Goal: Task Accomplishment & Management: Complete application form

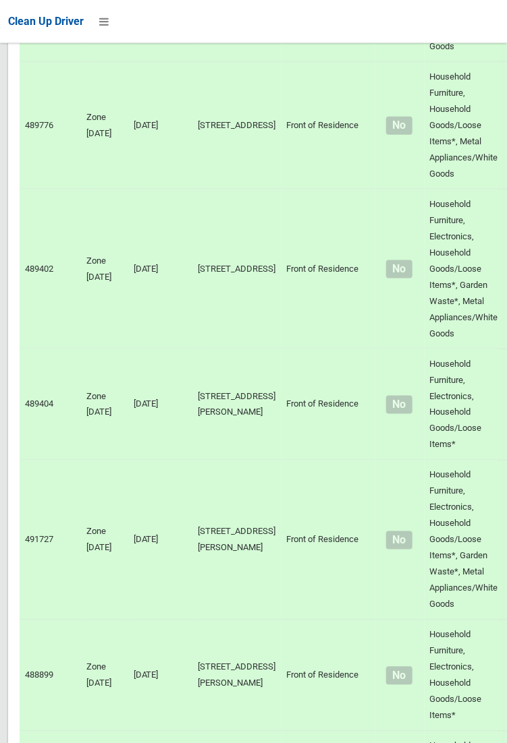
scroll to position [7961, 0]
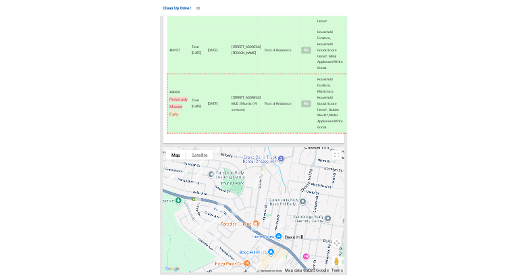
scroll to position [11801, 0]
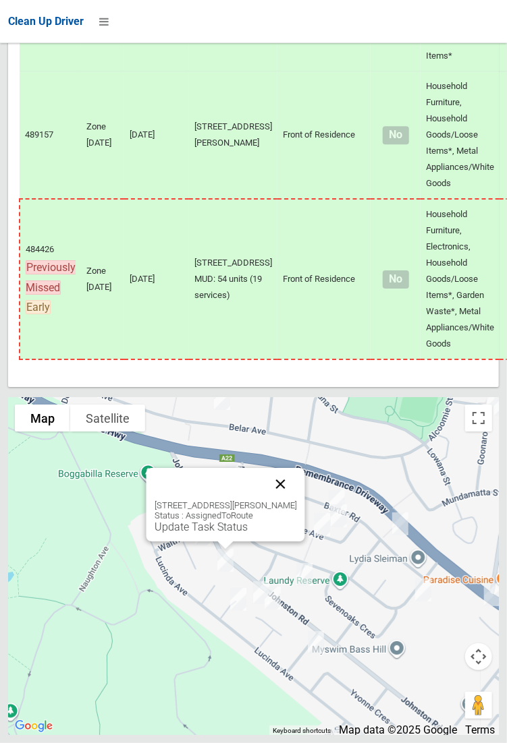
click at [288, 500] on button "Close" at bounding box center [280, 484] width 32 height 32
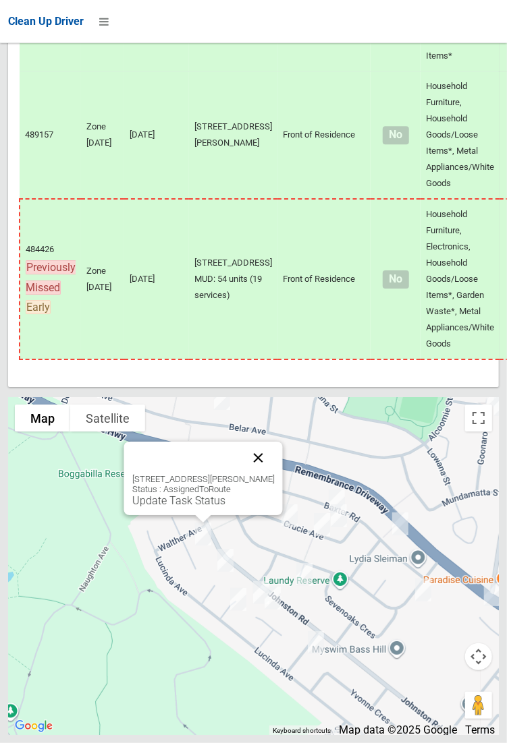
click at [274, 474] on button "Close" at bounding box center [257, 458] width 32 height 32
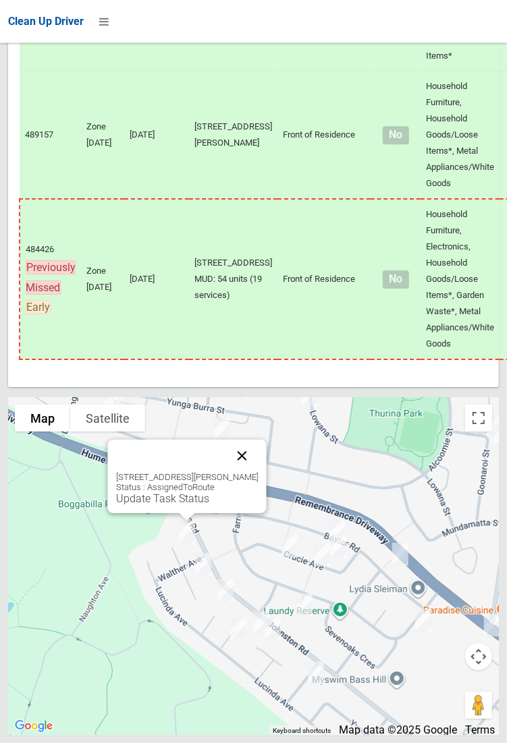
click at [256, 472] on button "Close" at bounding box center [241, 456] width 32 height 32
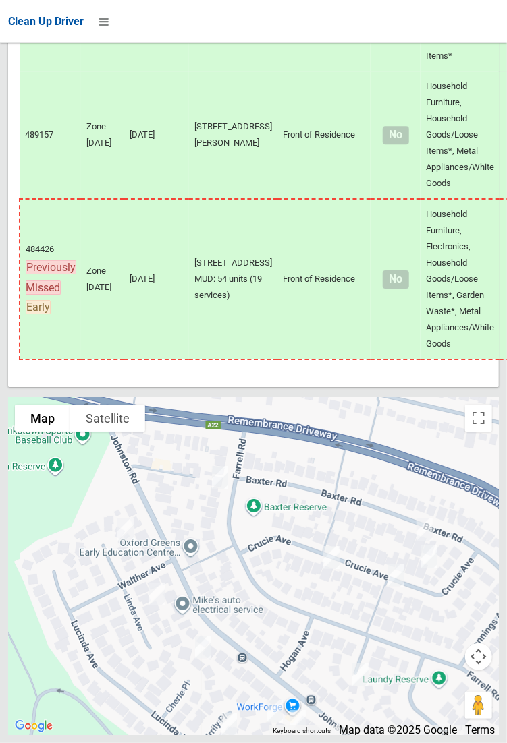
click at [9, 525] on div at bounding box center [253, 566] width 490 height 337
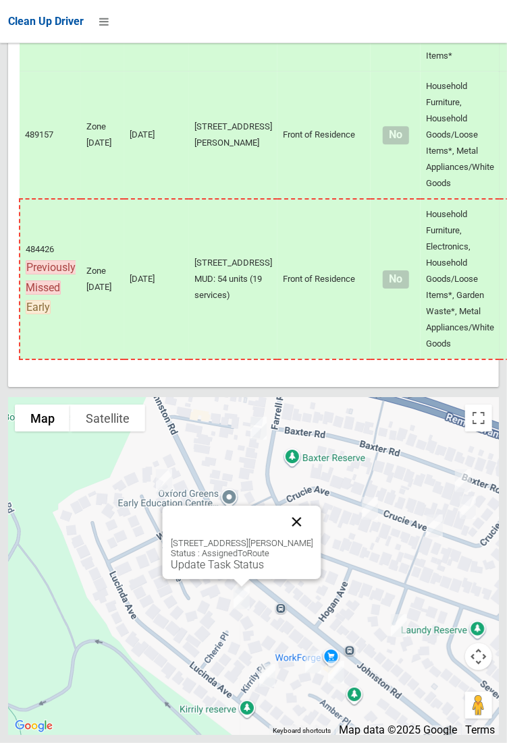
click at [305, 538] on button "Close" at bounding box center [296, 522] width 32 height 32
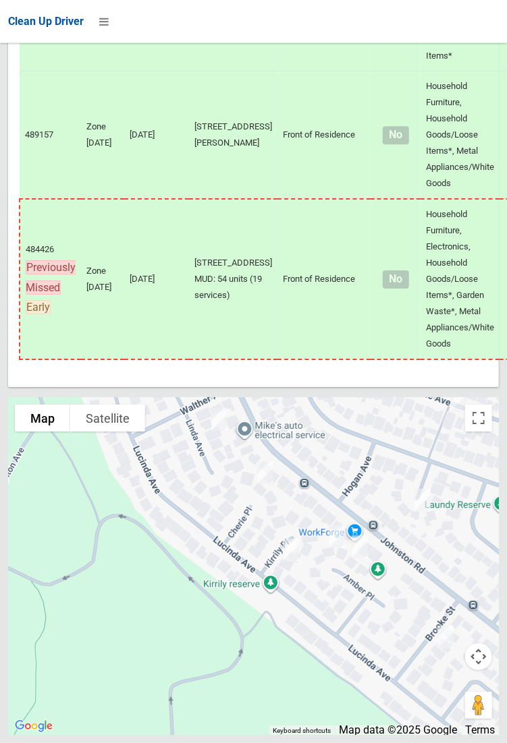
click at [127, 735] on div at bounding box center [253, 566] width 490 height 337
click at [340, 490] on button "Close" at bounding box center [324, 474] width 32 height 32
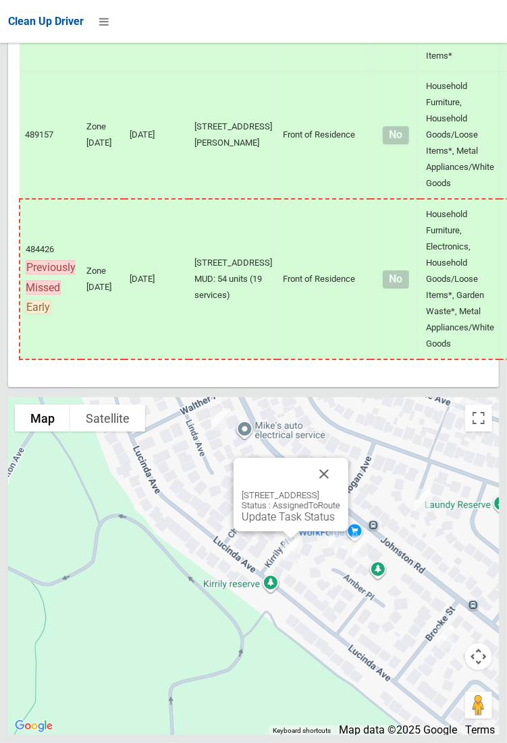
click at [283, 531] on div "10 Kirrily Place, BASS HILL NSW 2197 Status : AssignedToRoute Update Task Status" at bounding box center [290, 495] width 115 height 74
click at [292, 523] on link "Update Task Status" at bounding box center [287, 517] width 93 height 13
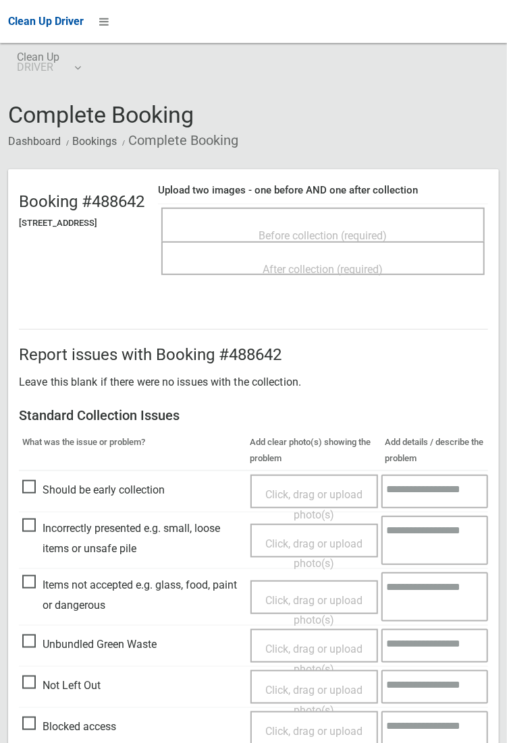
click at [336, 230] on span "Before collection (required)" at bounding box center [323, 235] width 128 height 13
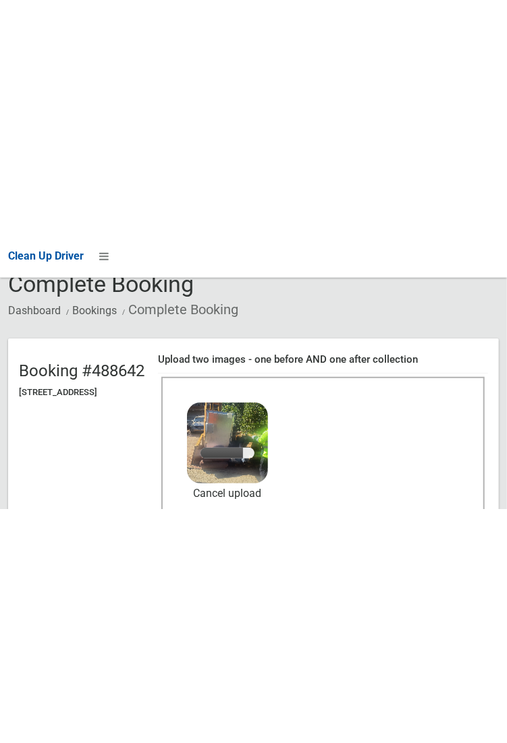
scroll to position [67, 0]
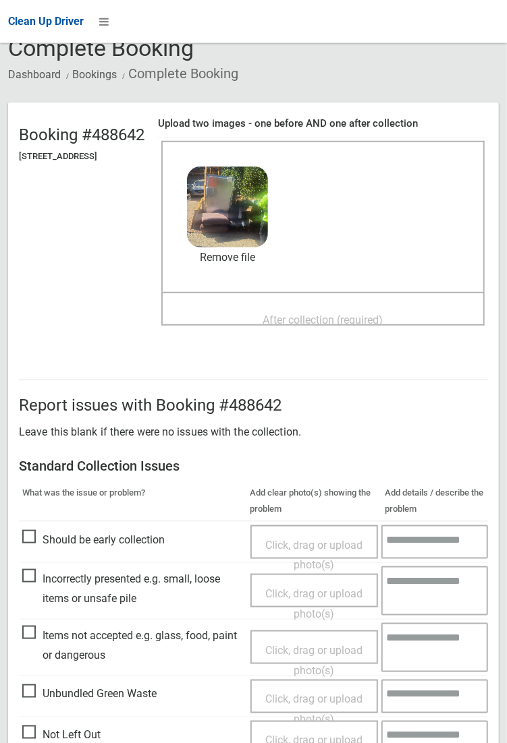
click at [357, 314] on span "After collection (required)" at bounding box center [323, 320] width 120 height 13
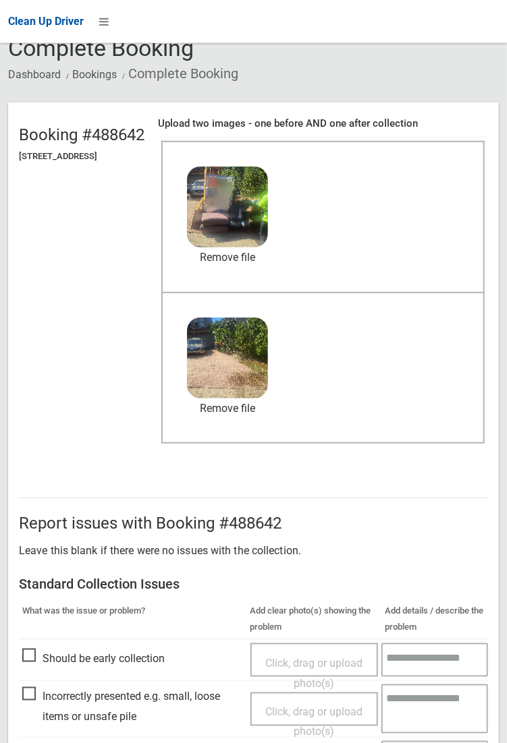
scroll to position [731, 0]
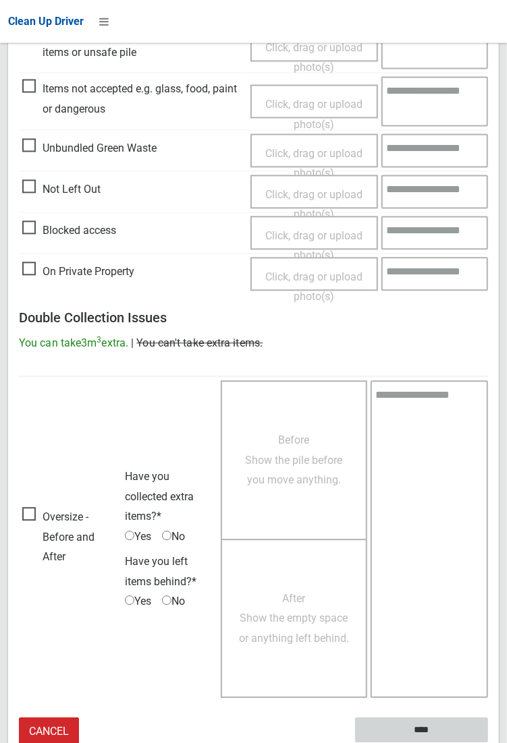
click at [488, 743] on input "****" at bounding box center [421, 730] width 133 height 25
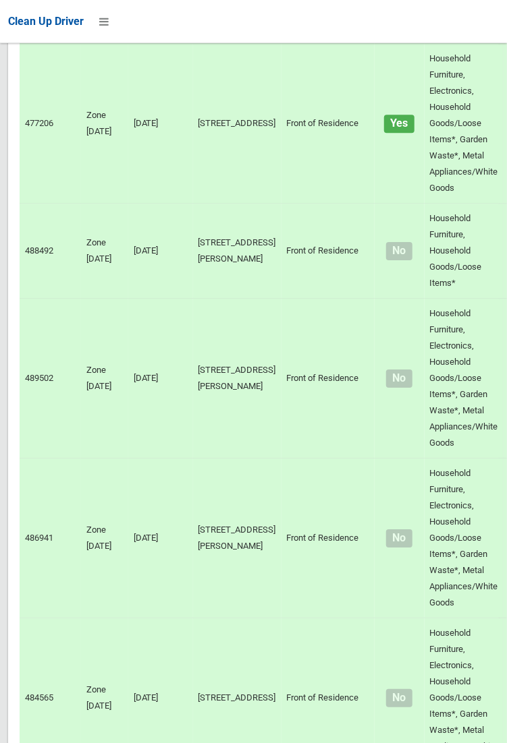
scroll to position [8734, 0]
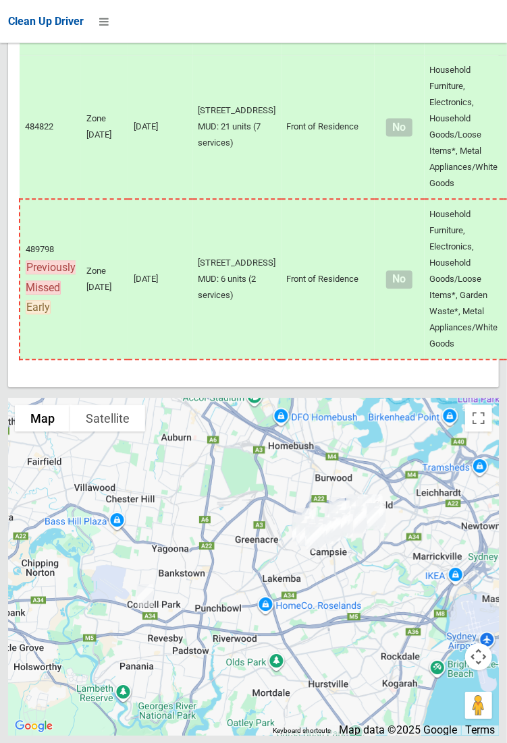
scroll to position [8779, 0]
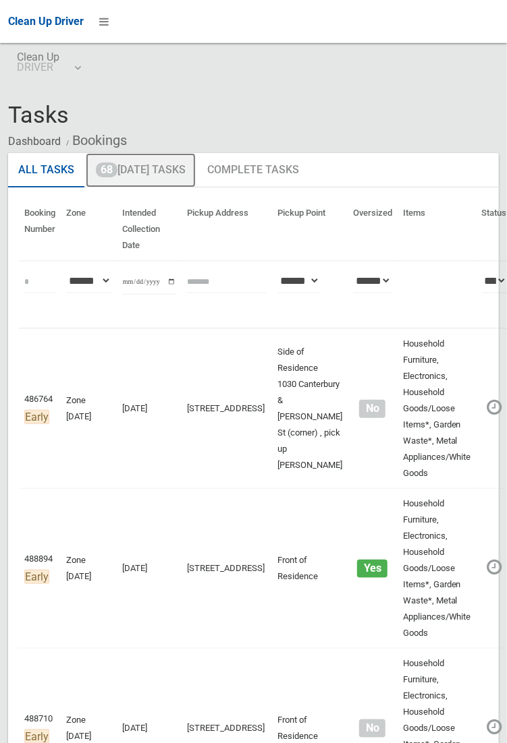
click at [154, 166] on link "68 Today's Tasks" at bounding box center [141, 170] width 110 height 35
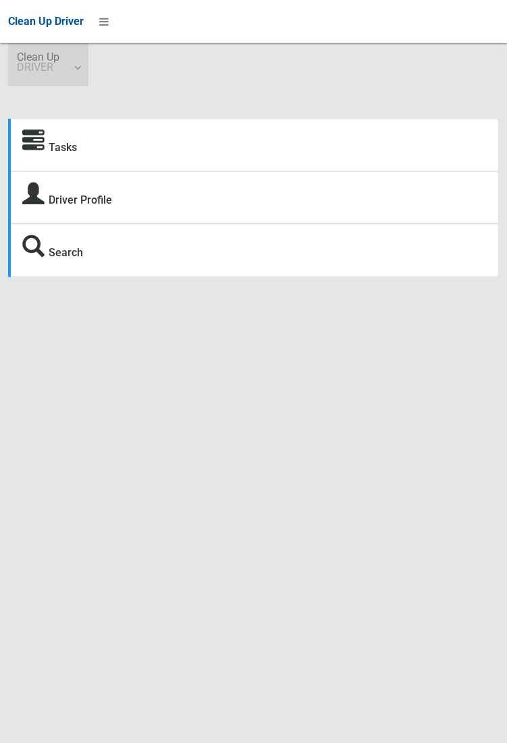
click at [83, 69] on link "Clean Up DRIVER" at bounding box center [48, 64] width 80 height 43
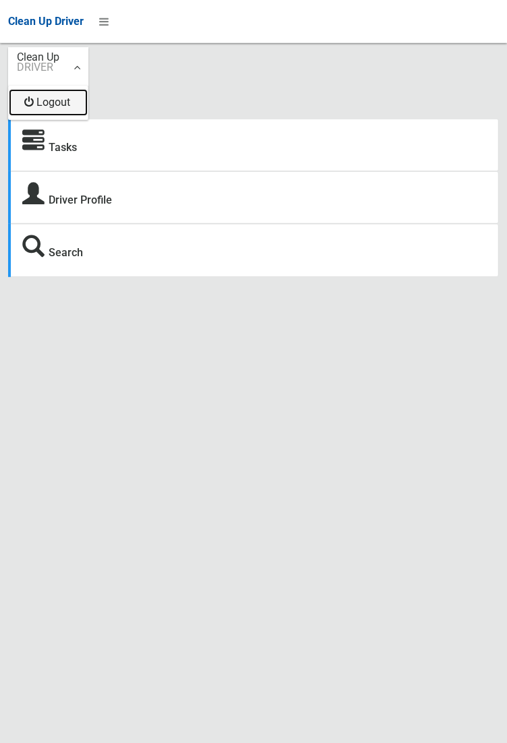
click at [67, 106] on link "Logout" at bounding box center [48, 102] width 79 height 27
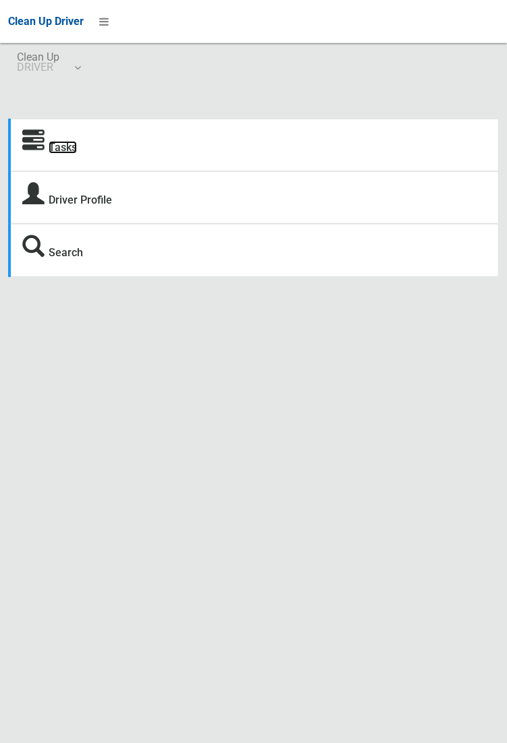
click at [61, 146] on link "Tasks" at bounding box center [63, 147] width 28 height 13
click at [54, 142] on link "Tasks" at bounding box center [63, 147] width 28 height 13
click at [56, 150] on link "Tasks" at bounding box center [63, 147] width 28 height 13
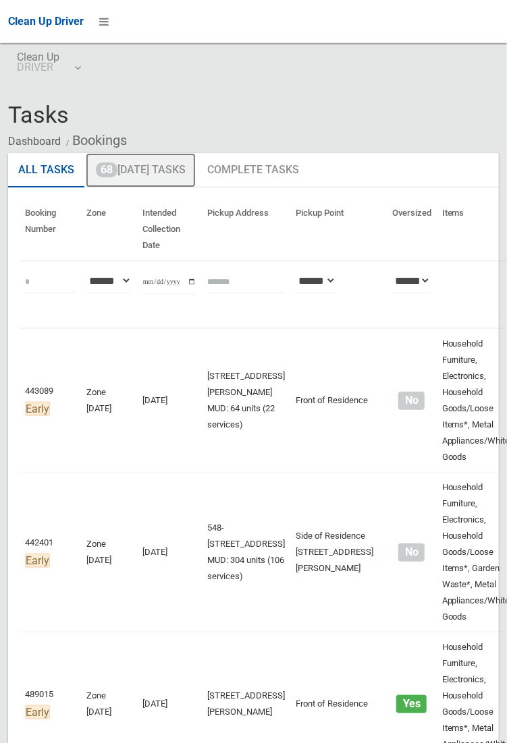
click at [162, 175] on link "68 Today's Tasks" at bounding box center [141, 170] width 110 height 35
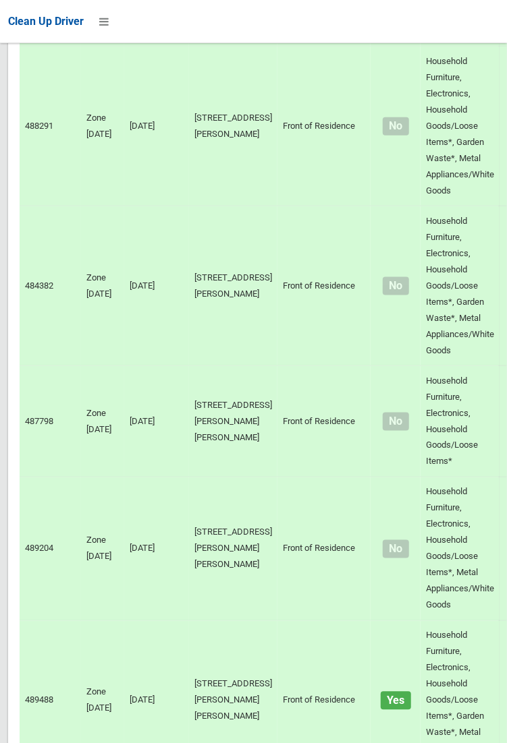
scroll to position [11801, 0]
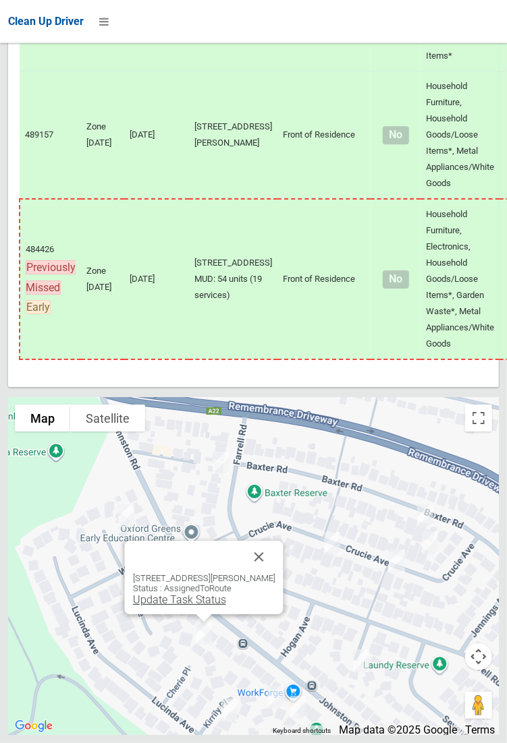
click at [205, 606] on link "Update Task Status" at bounding box center [178, 600] width 93 height 13
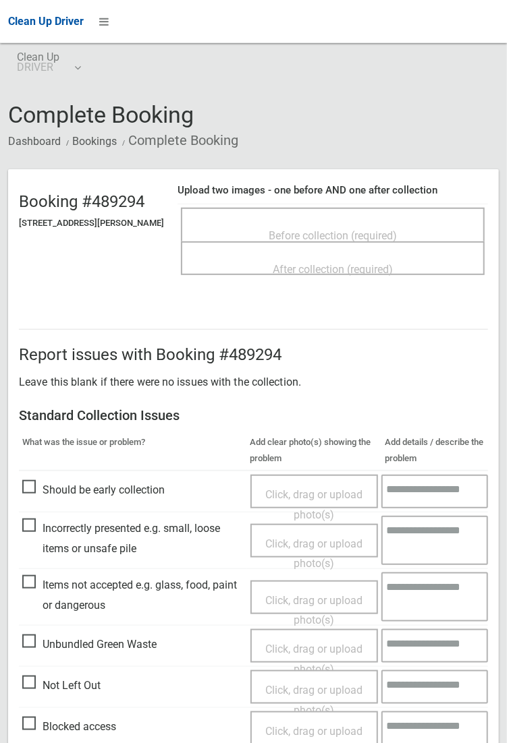
click at [291, 230] on span "Before collection (required)" at bounding box center [332, 235] width 128 height 13
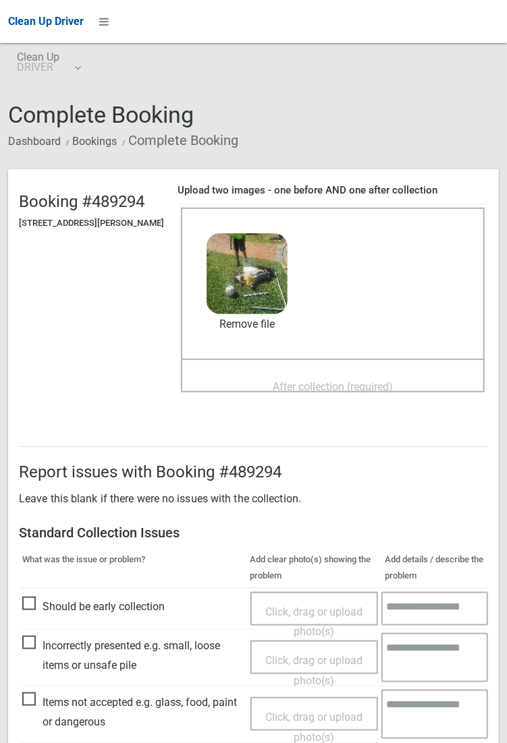
click at [357, 380] on span "After collection (required)" at bounding box center [332, 386] width 120 height 13
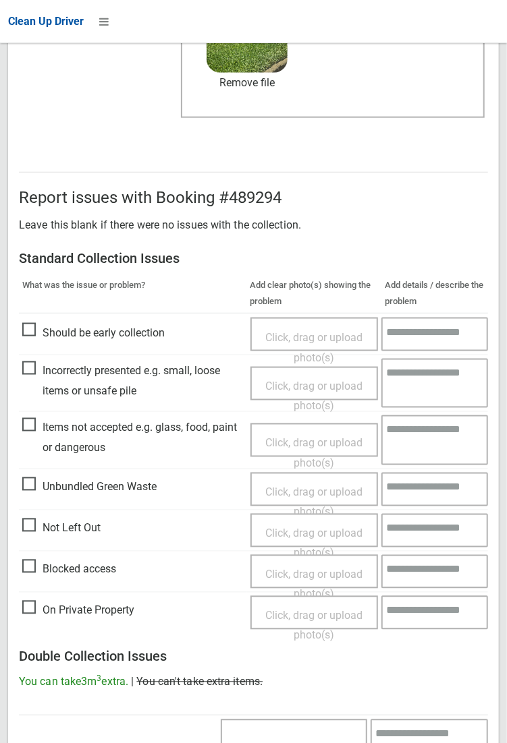
scroll to position [732, 0]
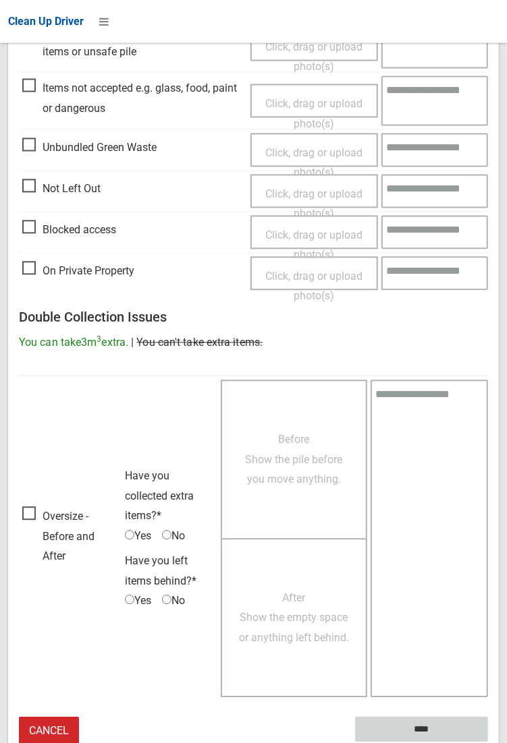
click at [488, 743] on input "****" at bounding box center [421, 730] width 133 height 25
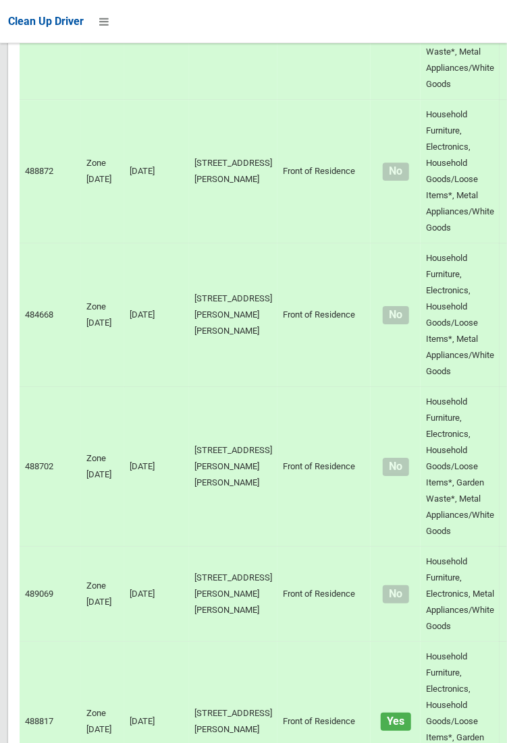
scroll to position [11801, 0]
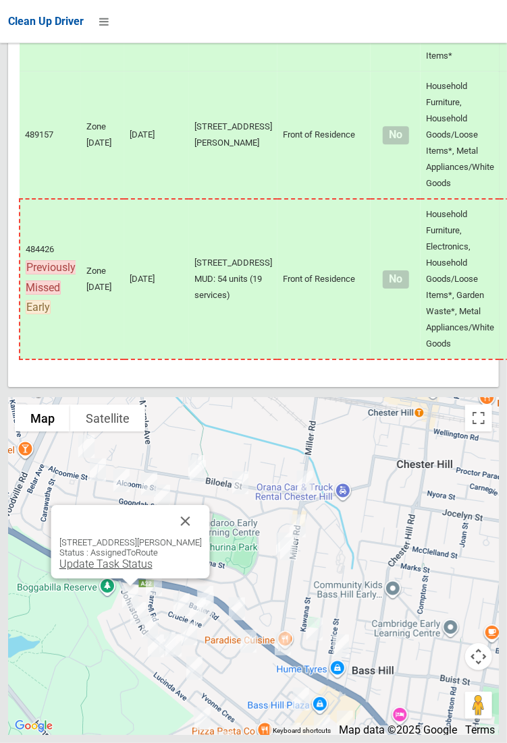
click at [123, 571] on link "Update Task Status" at bounding box center [105, 564] width 93 height 13
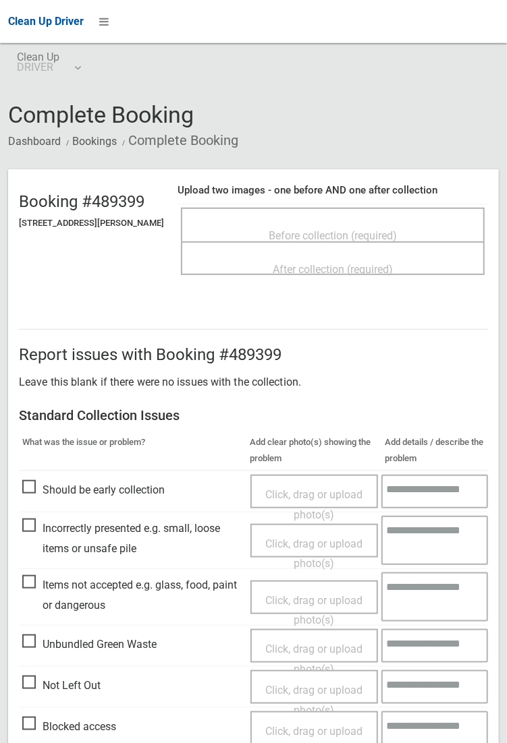
click at [314, 230] on span "Before collection (required)" at bounding box center [332, 235] width 128 height 13
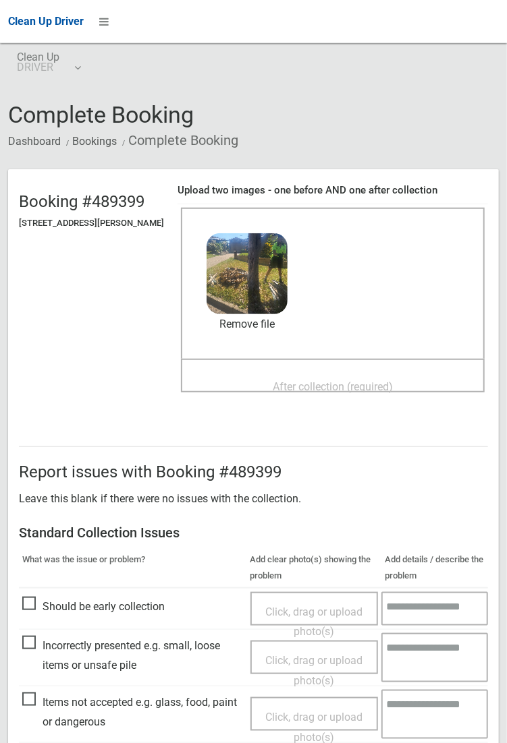
click at [370, 380] on span "After collection (required)" at bounding box center [332, 386] width 120 height 13
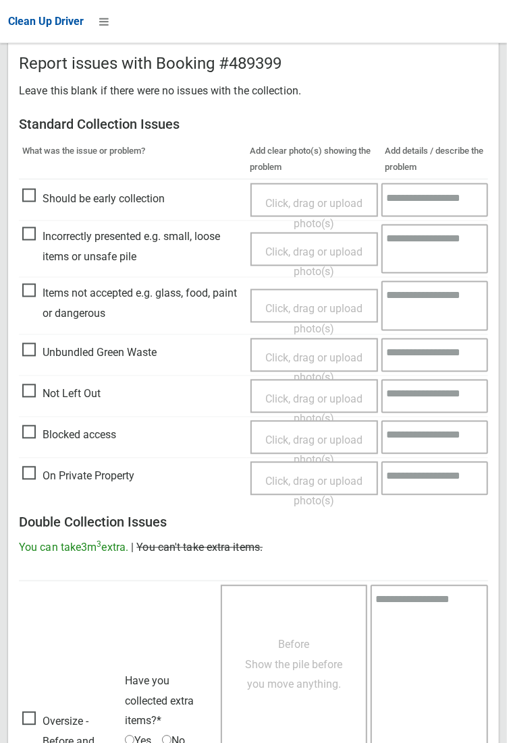
scroll to position [732, 0]
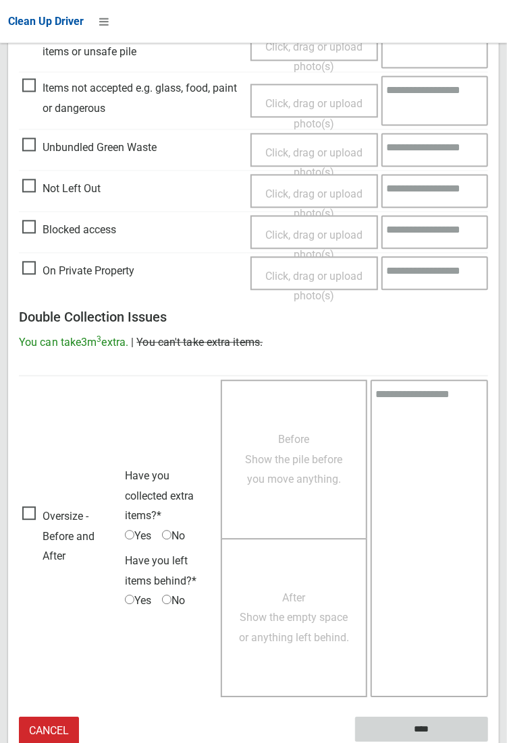
click at [488, 743] on input "****" at bounding box center [421, 730] width 133 height 25
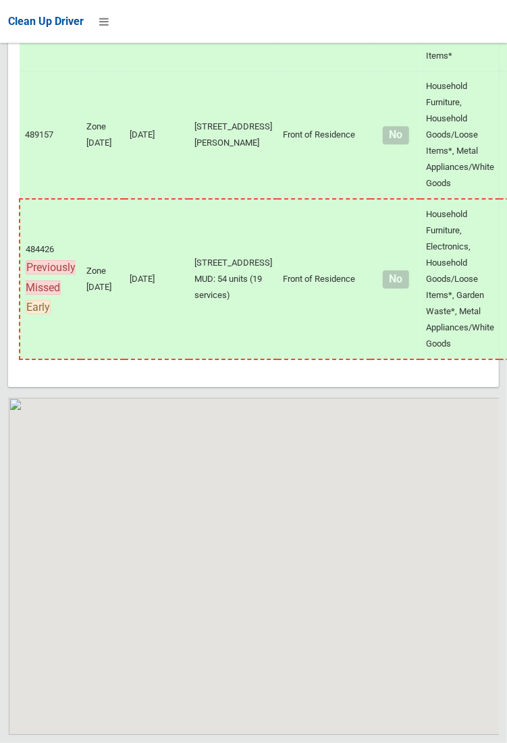
scroll to position [11801, 0]
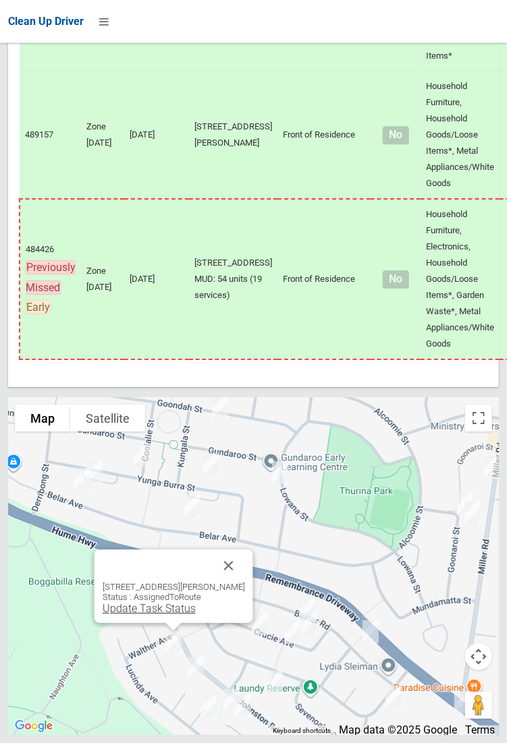
click at [188, 615] on link "Update Task Status" at bounding box center [148, 608] width 93 height 13
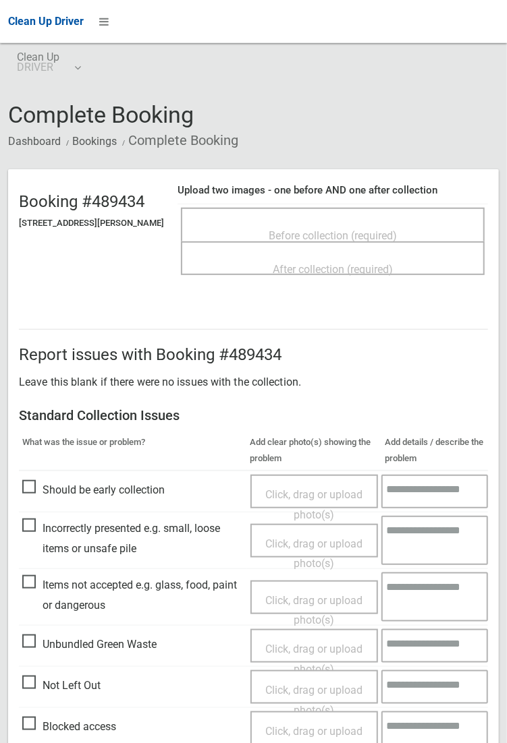
click at [330, 230] on span "Before collection (required)" at bounding box center [332, 235] width 128 height 13
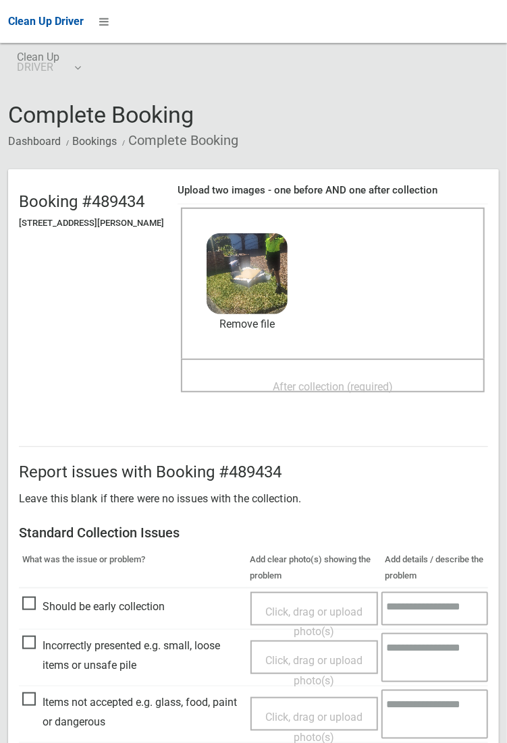
click at [345, 374] on div "After collection (required)" at bounding box center [333, 386] width 274 height 25
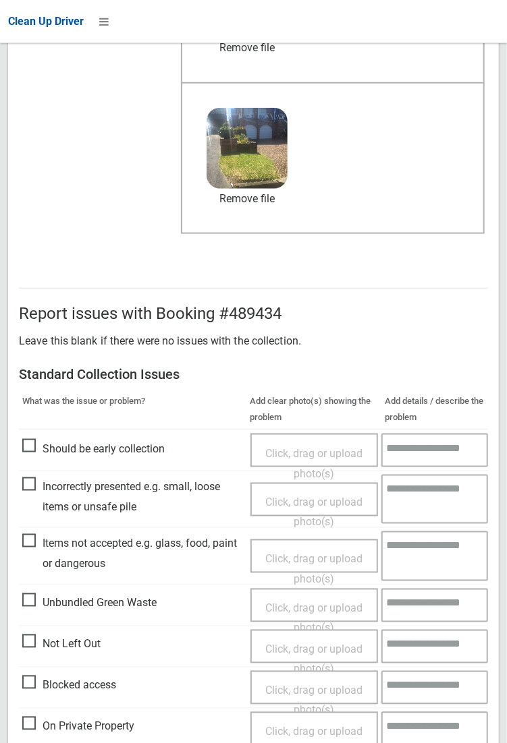
scroll to position [732, 0]
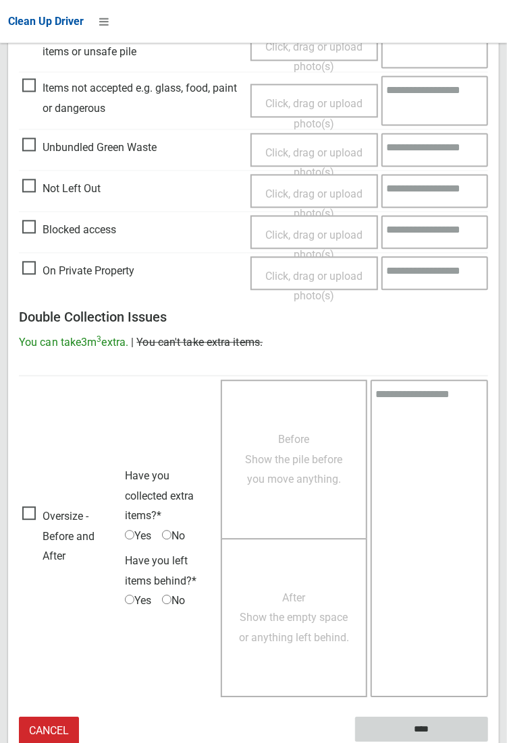
click at [488, 743] on input "****" at bounding box center [421, 730] width 133 height 25
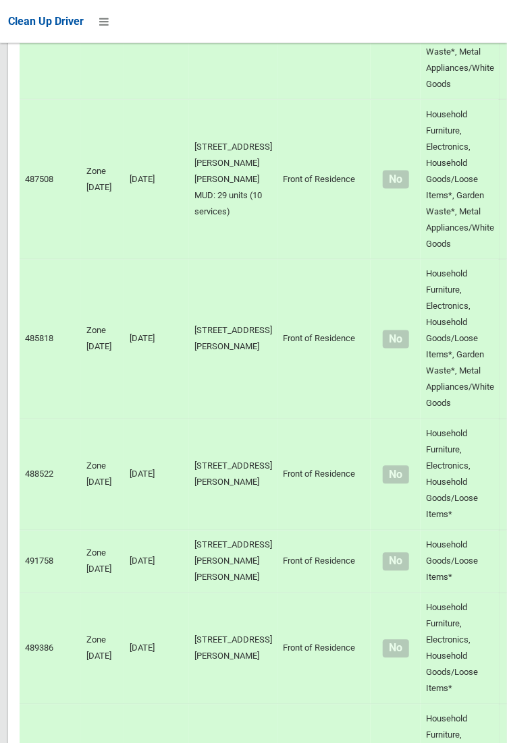
scroll to position [11801, 0]
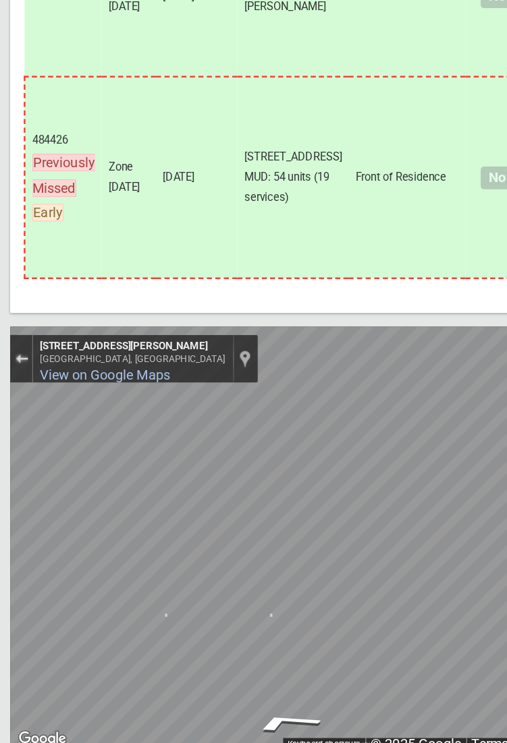
click at [22, 428] on div "Exit the Street View" at bounding box center [17, 424] width 10 height 8
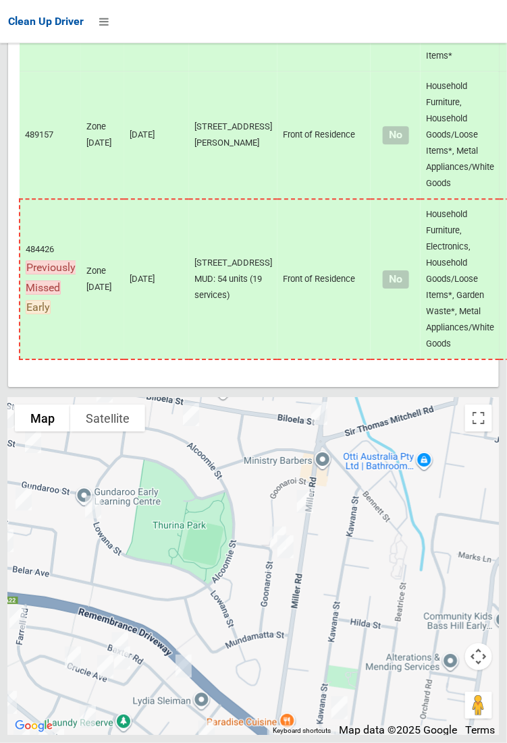
scroll to position [11745, 0]
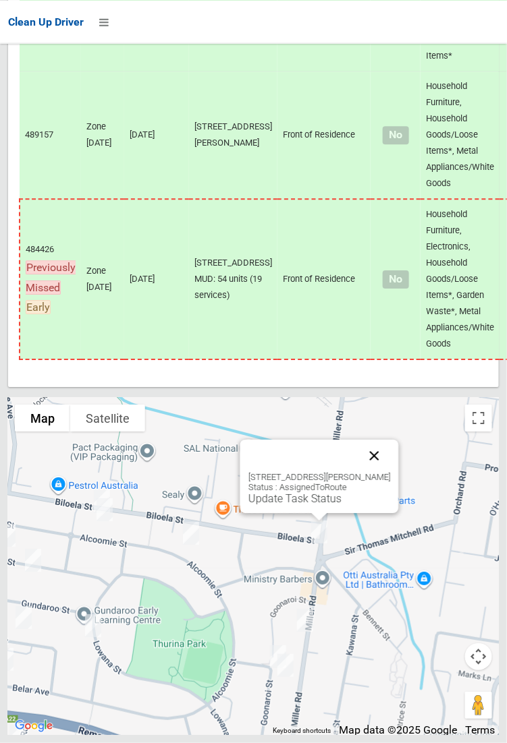
click at [384, 472] on button "Close" at bounding box center [373, 456] width 32 height 32
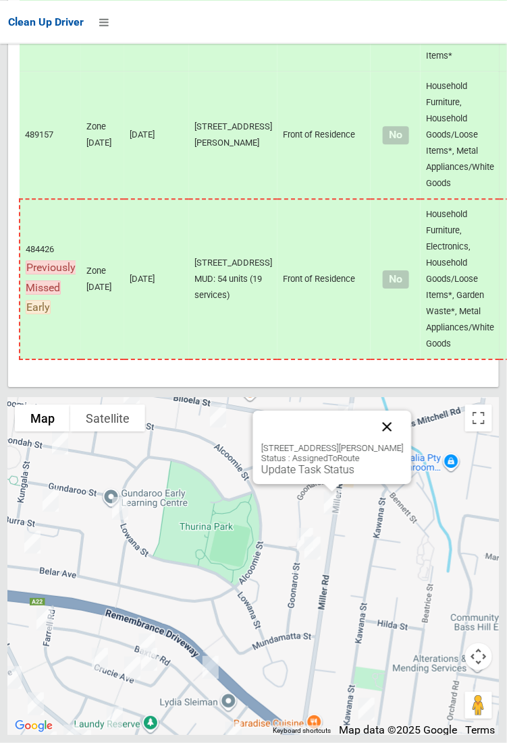
click at [403, 443] on button "Close" at bounding box center [386, 427] width 32 height 32
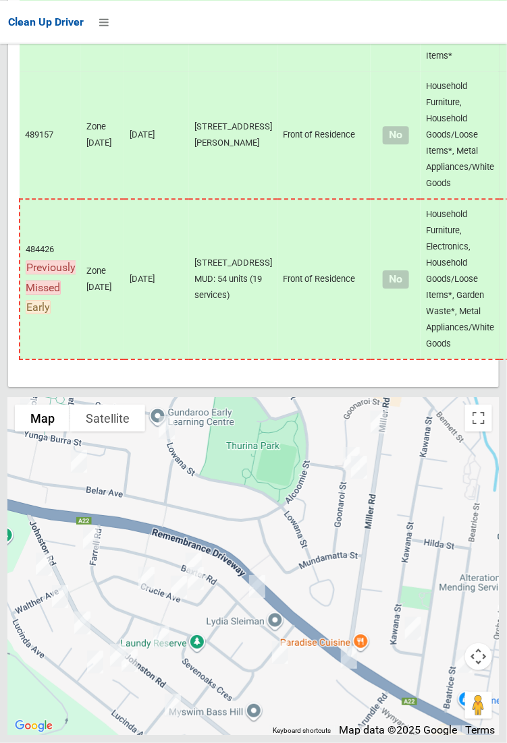
scroll to position [11801, 0]
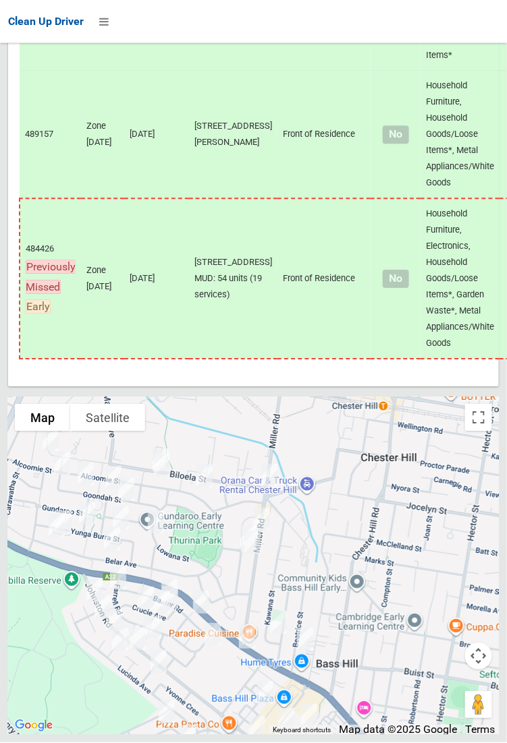
click at [361, 524] on div "Loading..." at bounding box center [253, 566] width 490 height 337
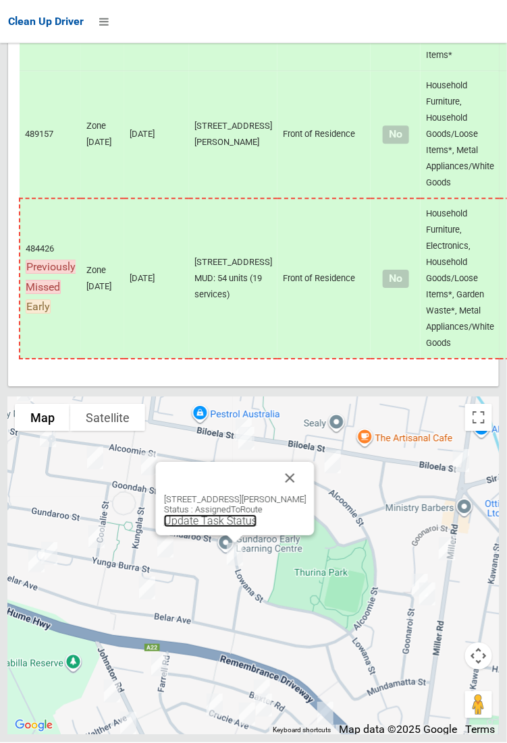
click at [224, 528] on link "Update Task Status" at bounding box center [209, 521] width 93 height 13
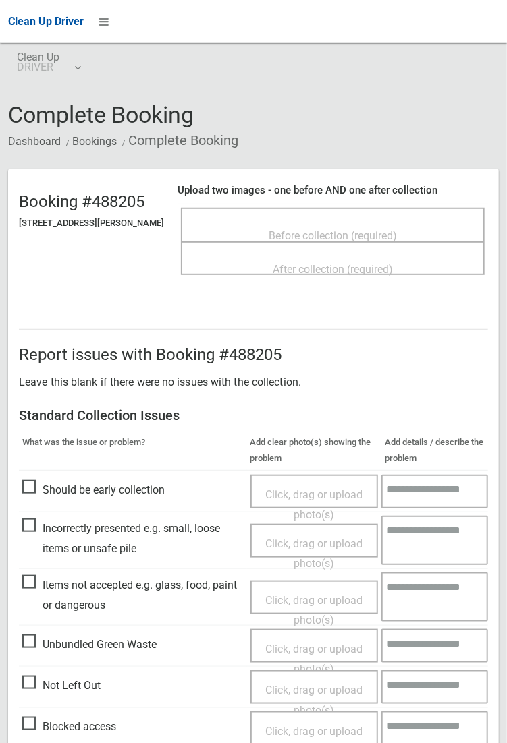
click at [330, 230] on span "Before collection (required)" at bounding box center [332, 235] width 128 height 13
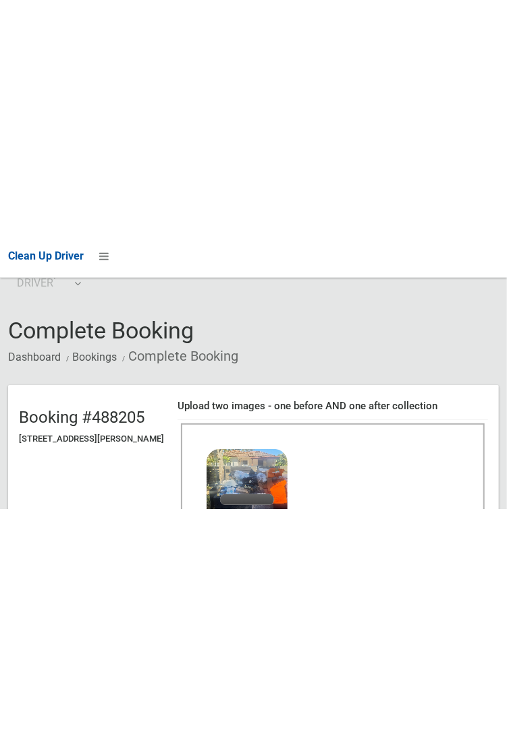
scroll to position [22, 0]
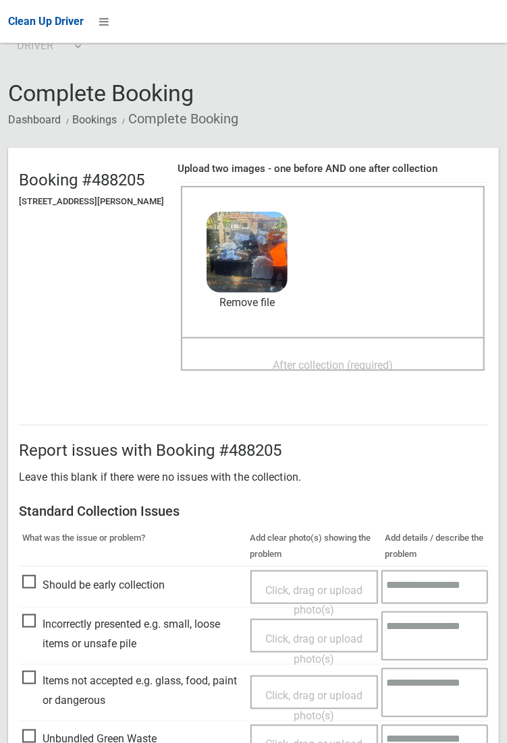
click at [341, 359] on span "After collection (required)" at bounding box center [332, 365] width 120 height 13
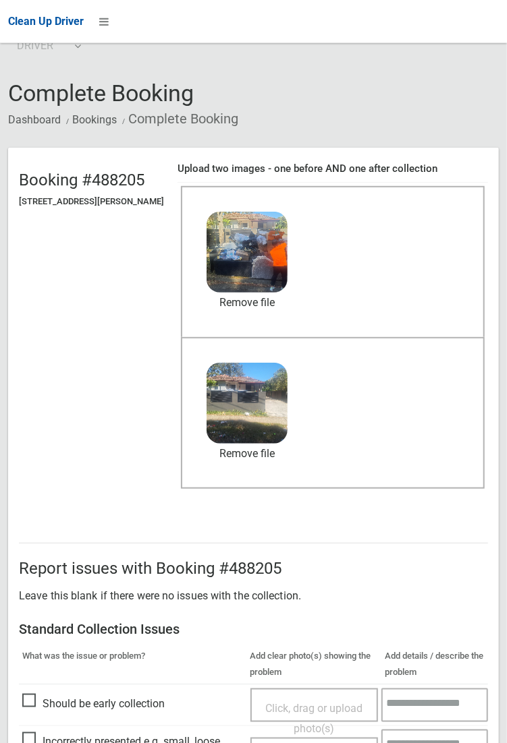
scroll to position [732, 0]
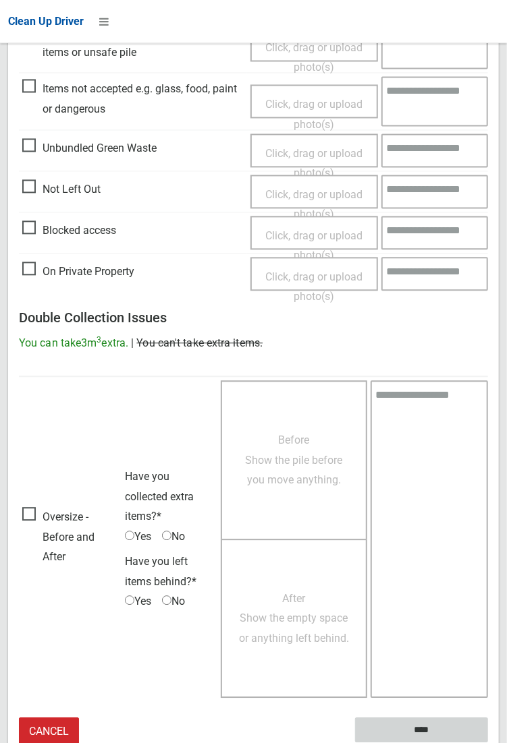
click at [488, 743] on input "****" at bounding box center [421, 730] width 133 height 25
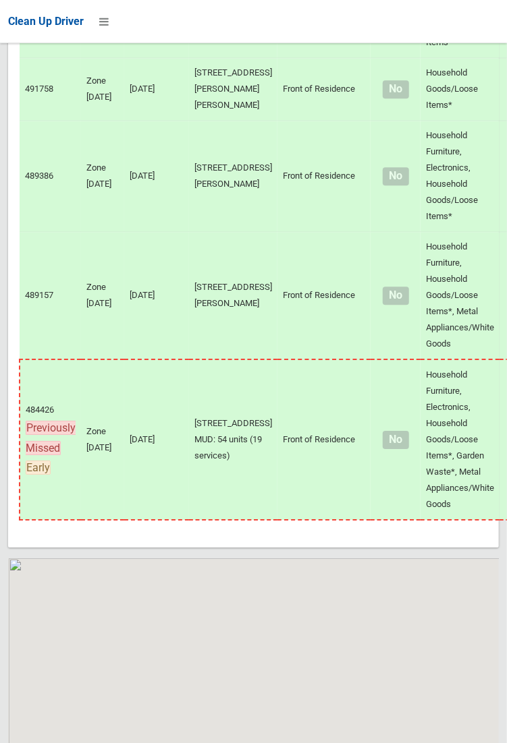
scroll to position [11801, 0]
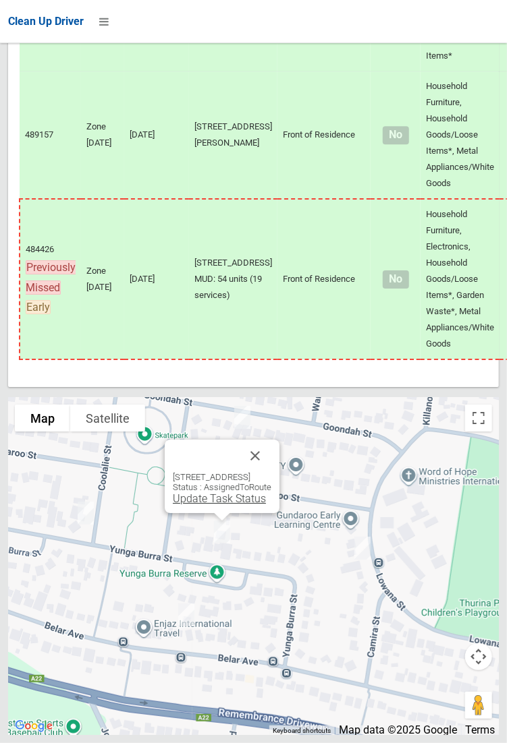
click at [204, 505] on link "Update Task Status" at bounding box center [219, 498] width 93 height 13
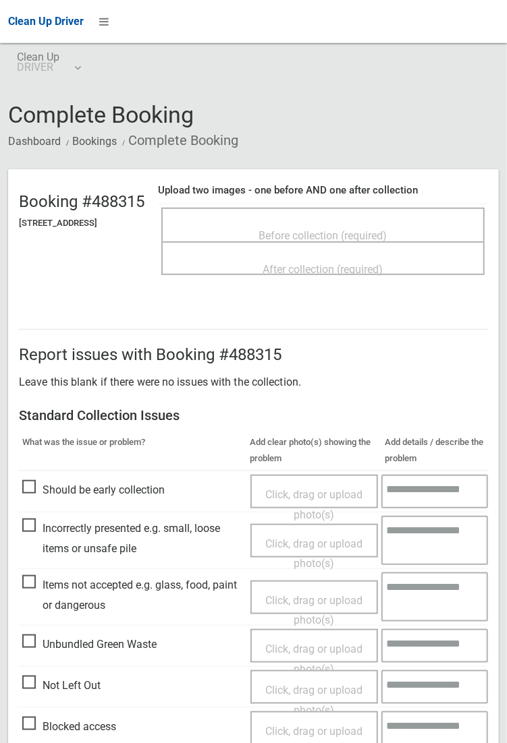
click at [324, 235] on span "Before collection (required)" at bounding box center [323, 235] width 128 height 13
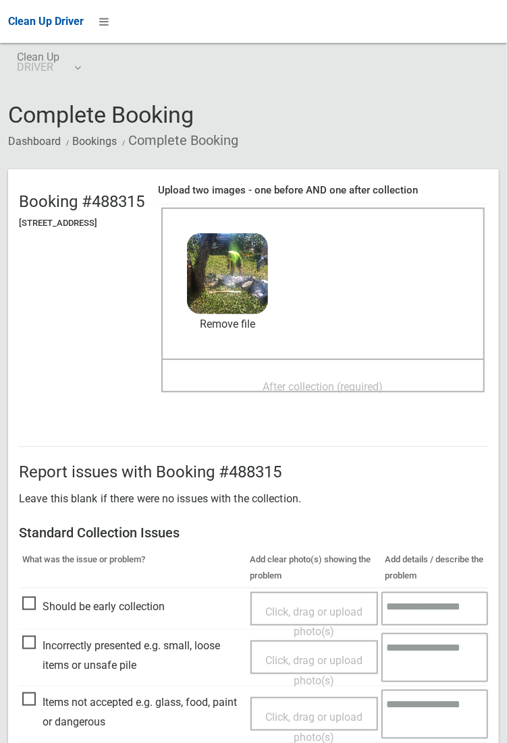
click at [383, 380] on span "After collection (required)" at bounding box center [323, 386] width 120 height 13
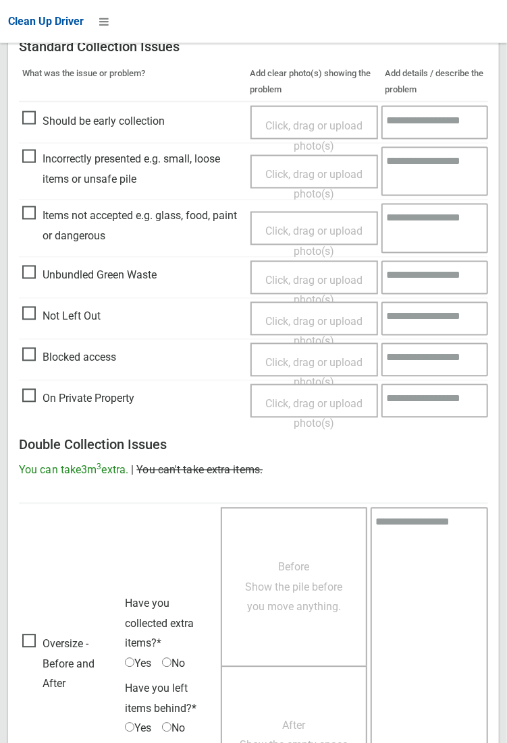
scroll to position [732, 0]
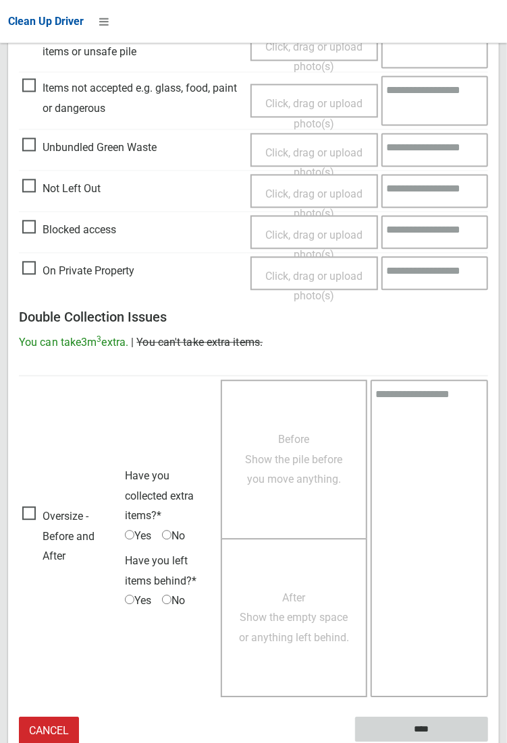
click at [488, 743] on input "****" at bounding box center [421, 730] width 133 height 25
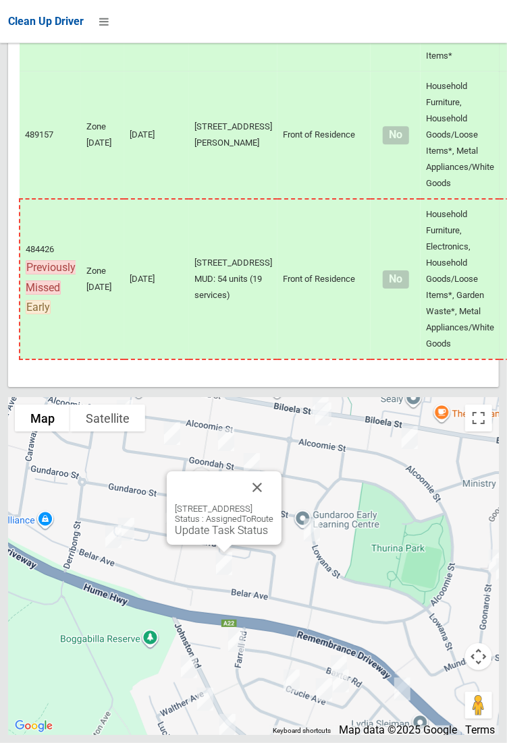
scroll to position [11799, 0]
click at [207, 537] on link "Update Task Status" at bounding box center [221, 530] width 93 height 13
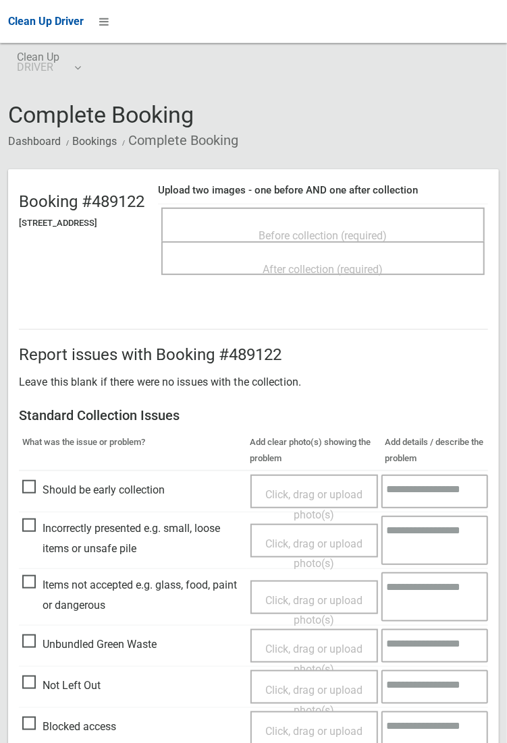
click at [330, 230] on span "Before collection (required)" at bounding box center [323, 235] width 128 height 13
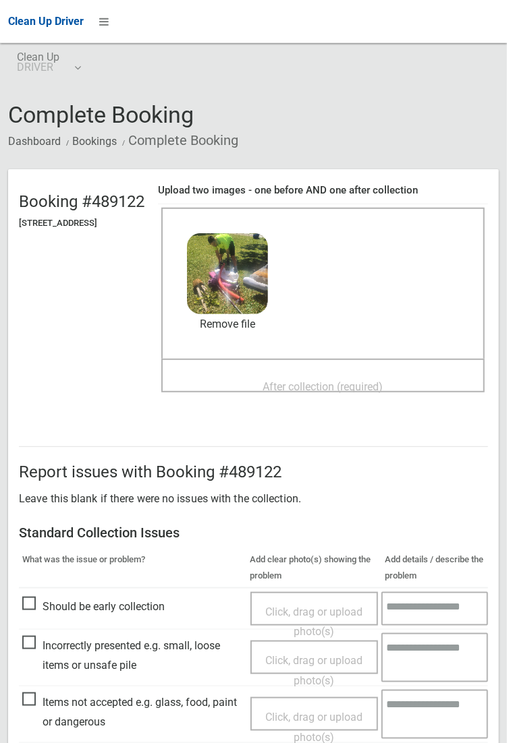
click at [359, 380] on span "After collection (required)" at bounding box center [323, 386] width 120 height 13
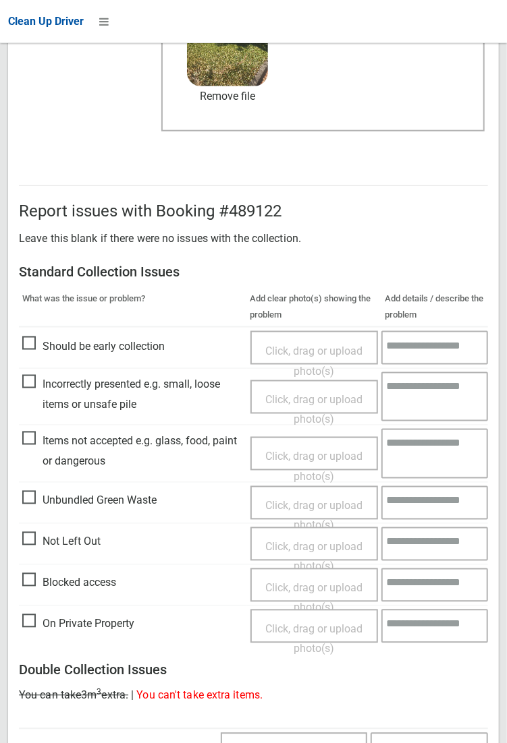
scroll to position [732, 0]
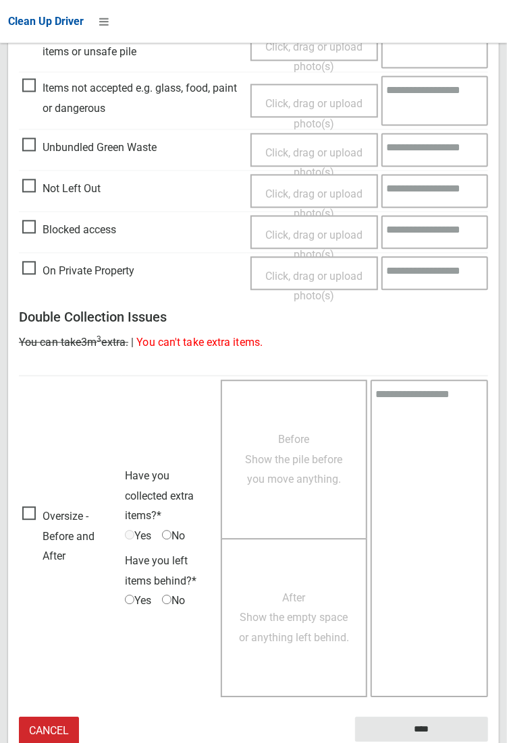
click at [434, 743] on small "The resident will be notified." at bounding box center [421, 753] width 133 height 20
click at [488, 743] on input "****" at bounding box center [421, 730] width 133 height 25
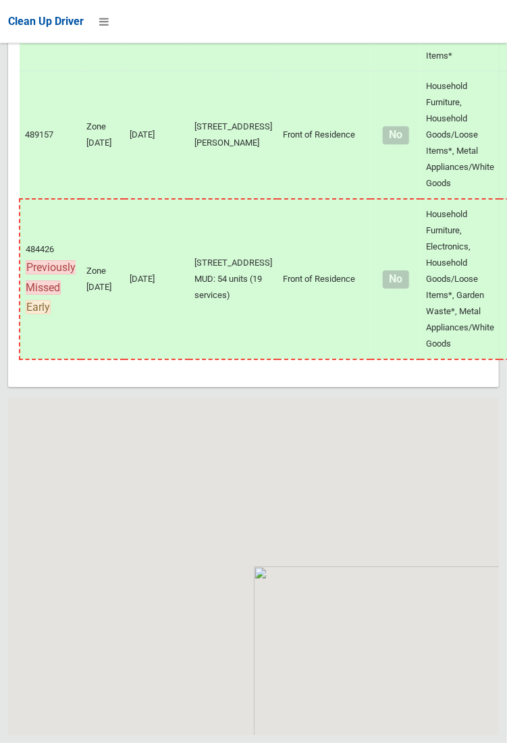
scroll to position [11801, 0]
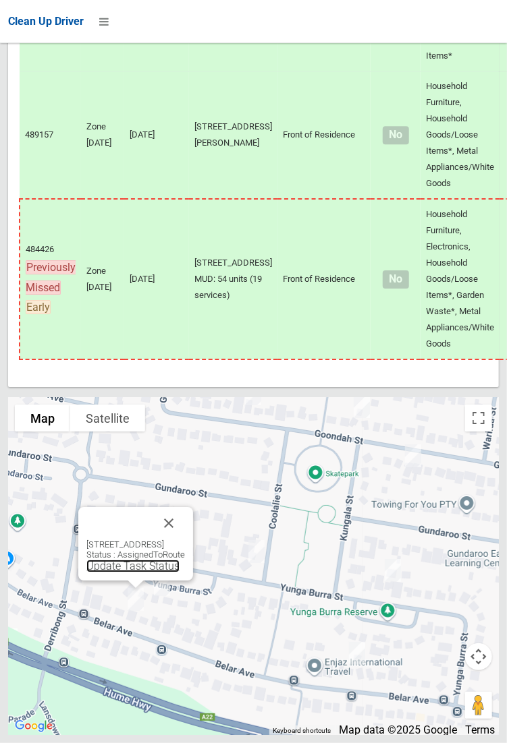
click at [134, 573] on link "Update Task Status" at bounding box center [132, 566] width 93 height 13
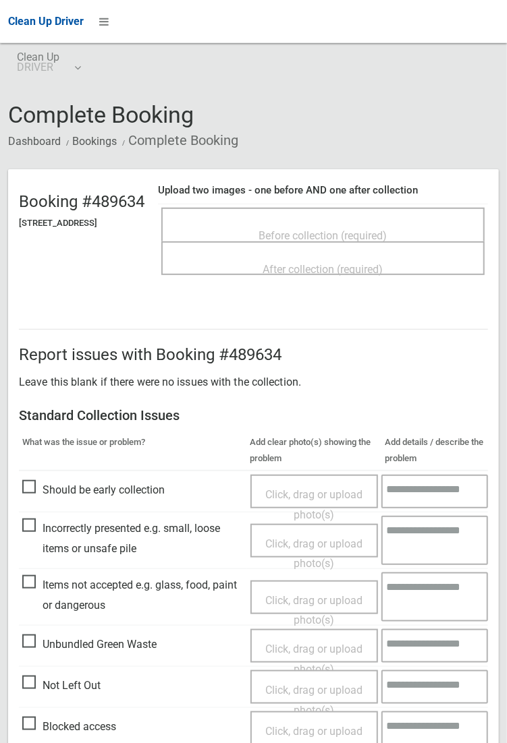
click at [327, 230] on span "Before collection (required)" at bounding box center [323, 235] width 128 height 13
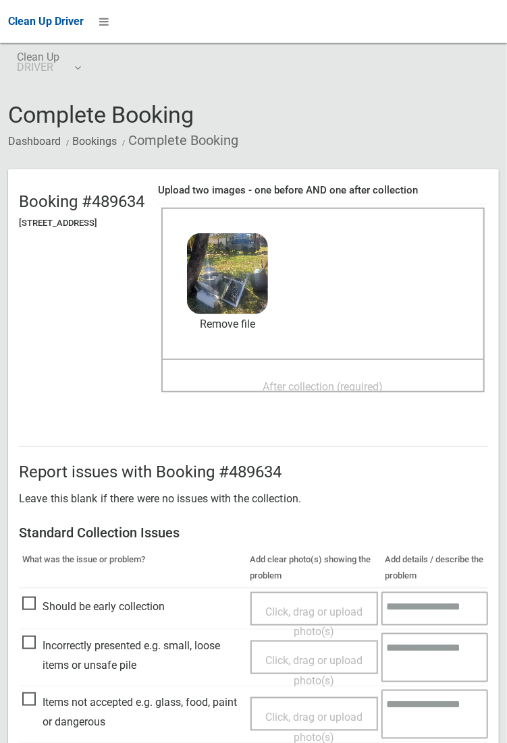
scroll to position [1, 0]
click at [346, 380] on span "After collection (required)" at bounding box center [323, 386] width 120 height 13
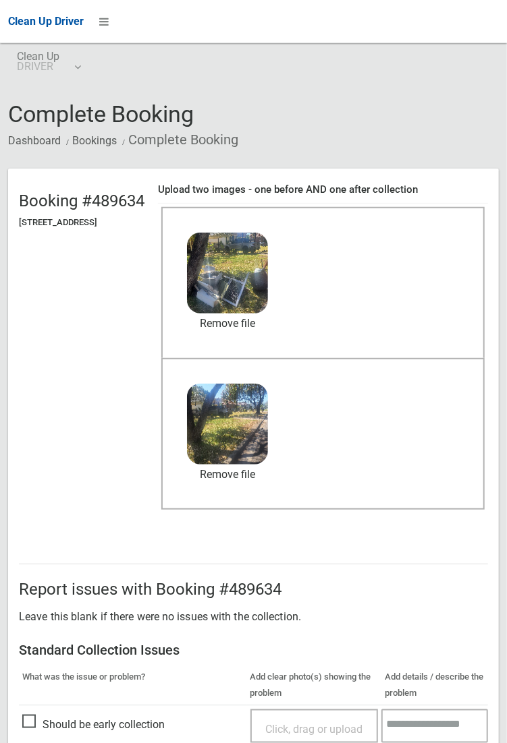
scroll to position [732, 0]
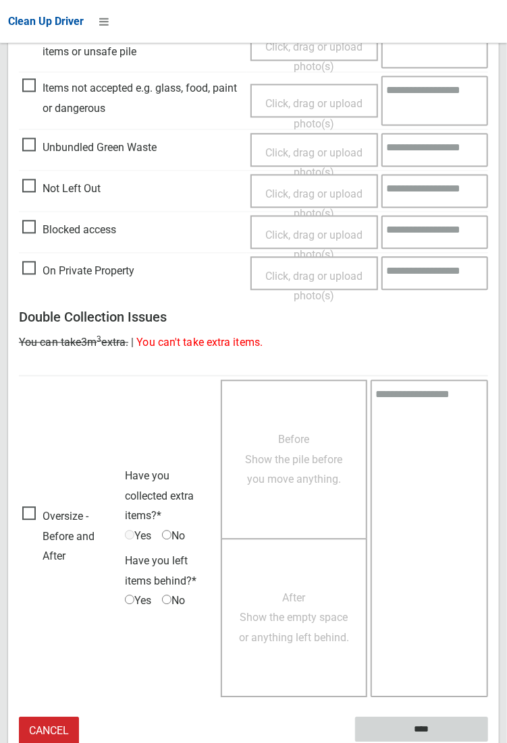
click at [432, 731] on input "****" at bounding box center [421, 730] width 133 height 25
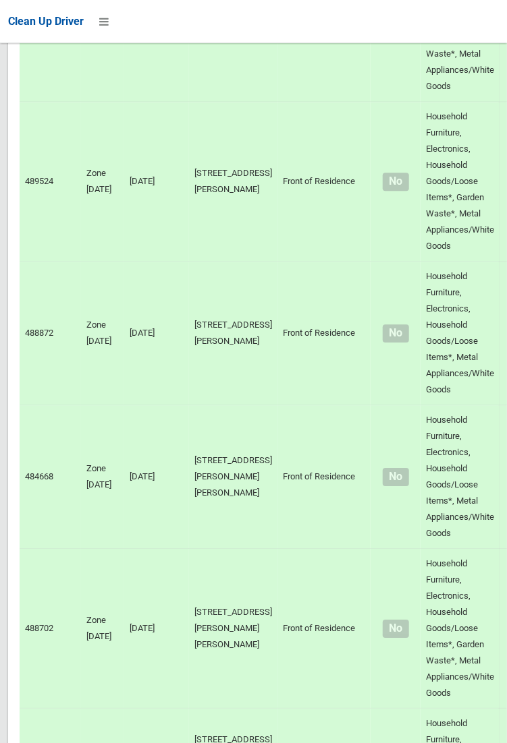
scroll to position [11801, 0]
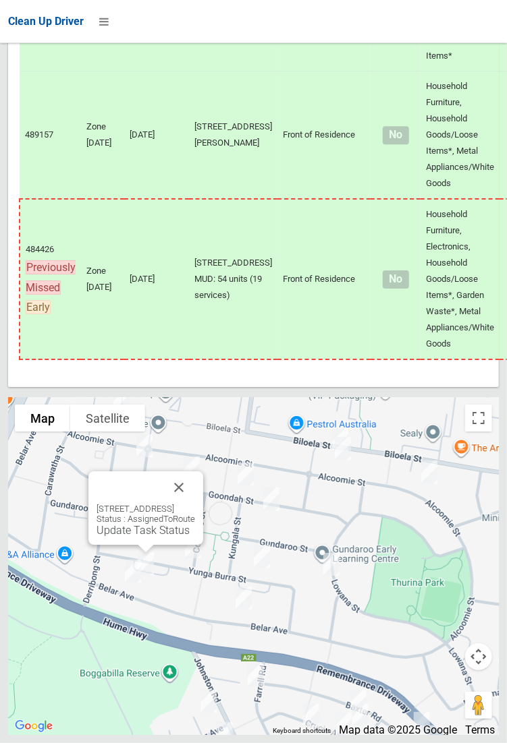
click at [142, 545] on div "63 Yunga Burra Street, VILLAWOOD NSW 2163 Status : AssignedToRoute Update Task …" at bounding box center [145, 508] width 115 height 74
click at [135, 537] on link "Update Task Status" at bounding box center [142, 530] width 93 height 13
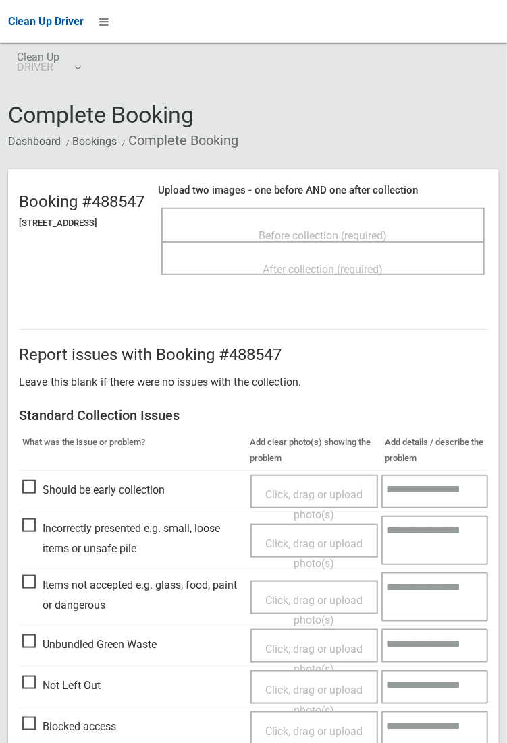
click at [369, 208] on div "Before collection (required)" at bounding box center [322, 225] width 323 height 34
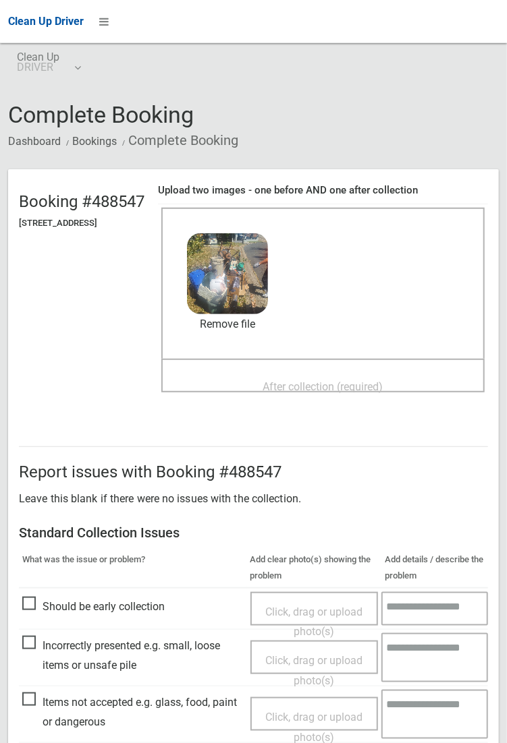
click at [353, 380] on span "After collection (required)" at bounding box center [323, 386] width 120 height 13
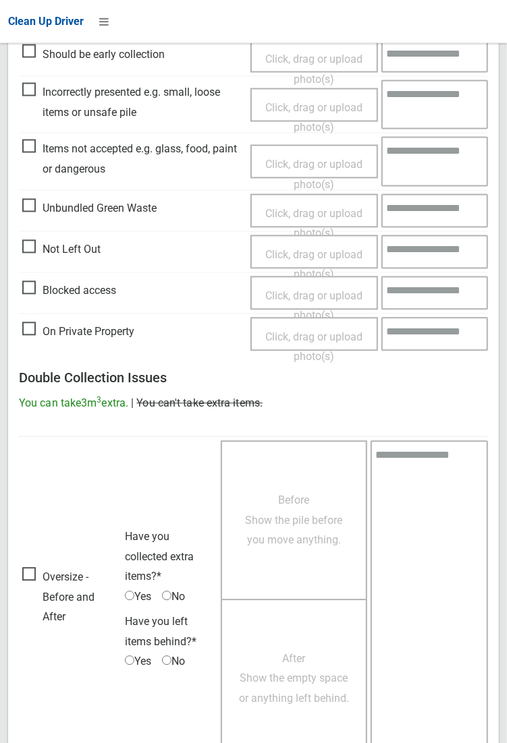
scroll to position [732, 0]
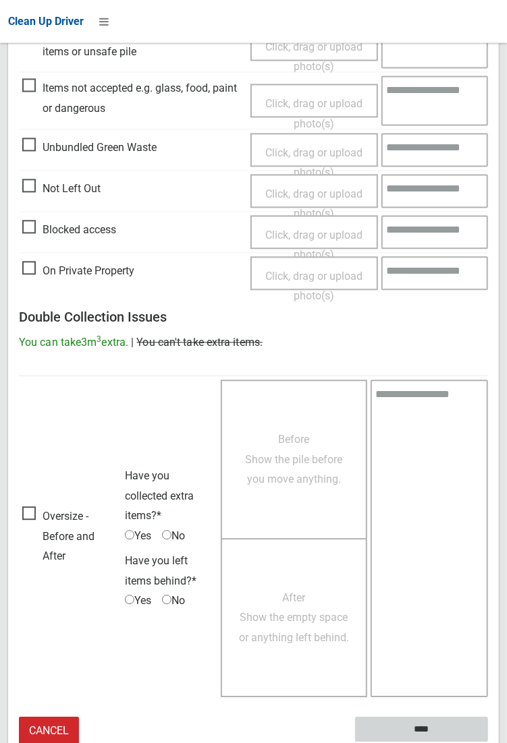
click at [488, 743] on input "****" at bounding box center [421, 730] width 133 height 25
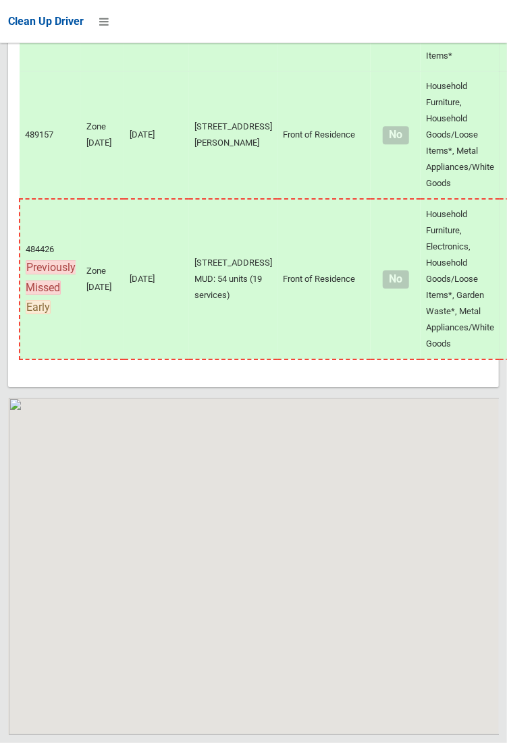
scroll to position [11801, 0]
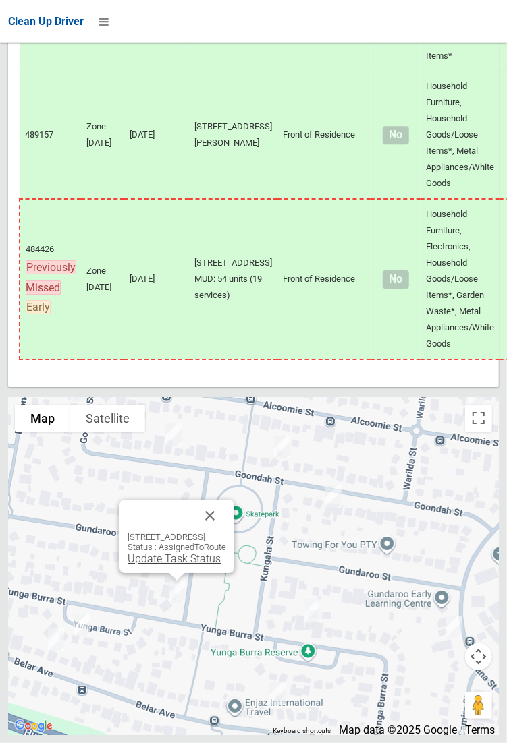
click at [155, 565] on link "Update Task Status" at bounding box center [173, 558] width 93 height 13
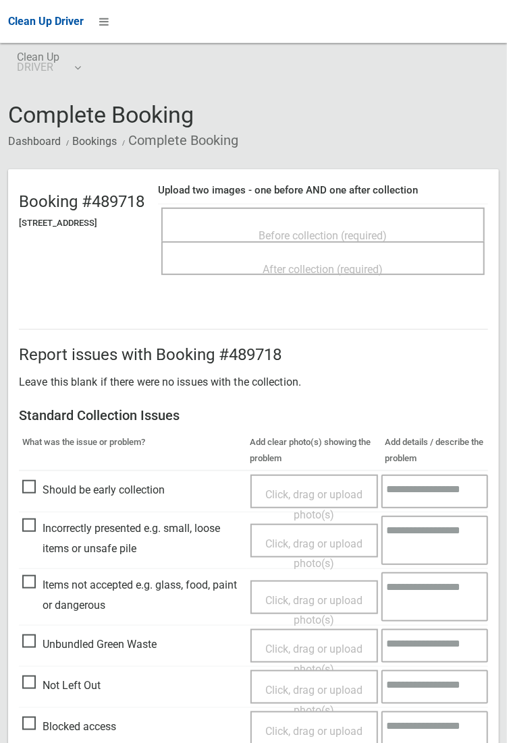
click at [370, 230] on span "Before collection (required)" at bounding box center [323, 235] width 128 height 13
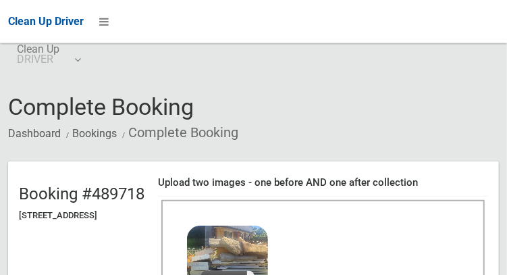
scroll to position [34, 0]
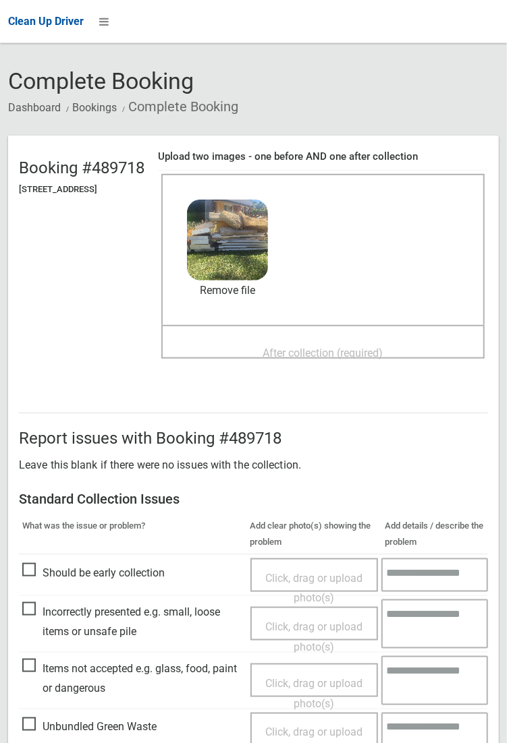
click at [334, 347] on span "After collection (required)" at bounding box center [323, 353] width 120 height 13
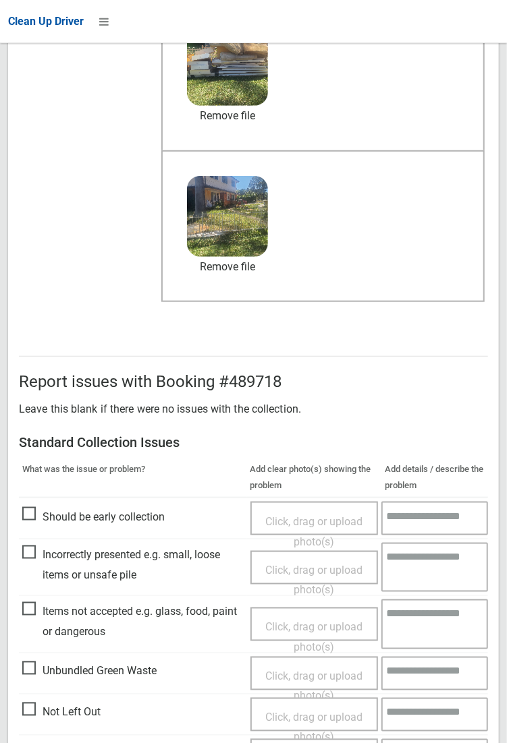
scroll to position [731, 0]
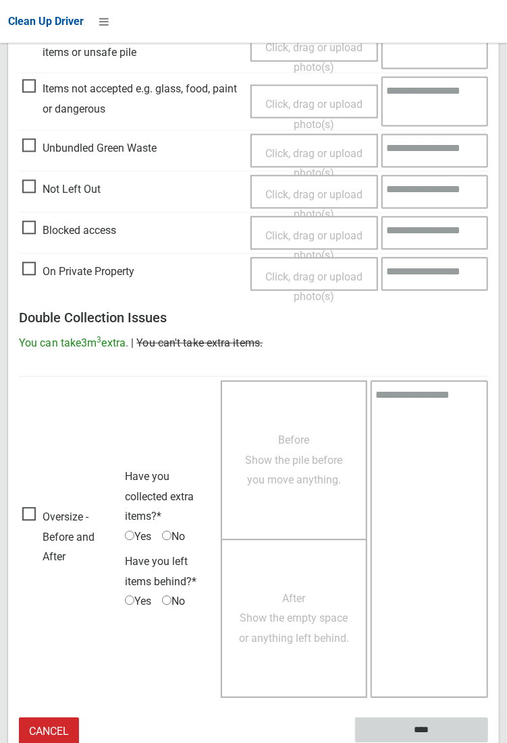
click at [422, 730] on input "****" at bounding box center [421, 730] width 133 height 25
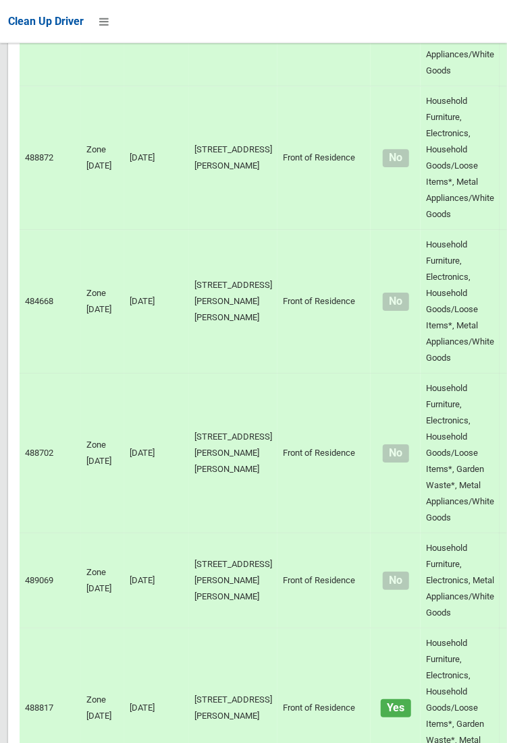
scroll to position [11801, 0]
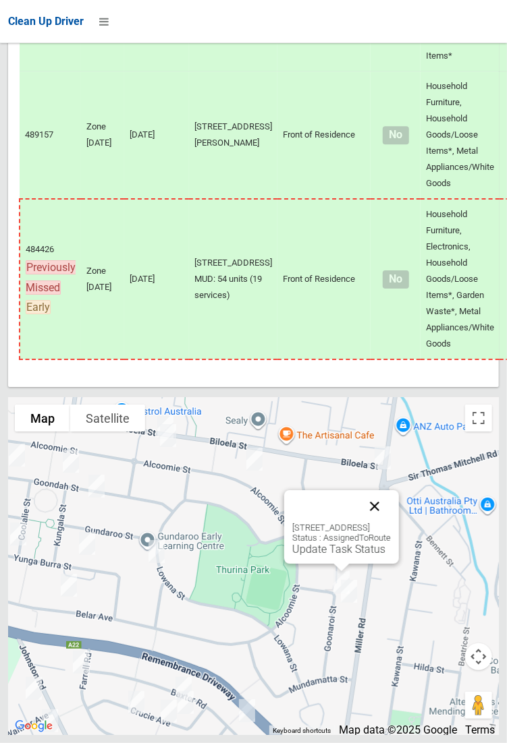
click at [391, 523] on button "Close" at bounding box center [374, 506] width 32 height 32
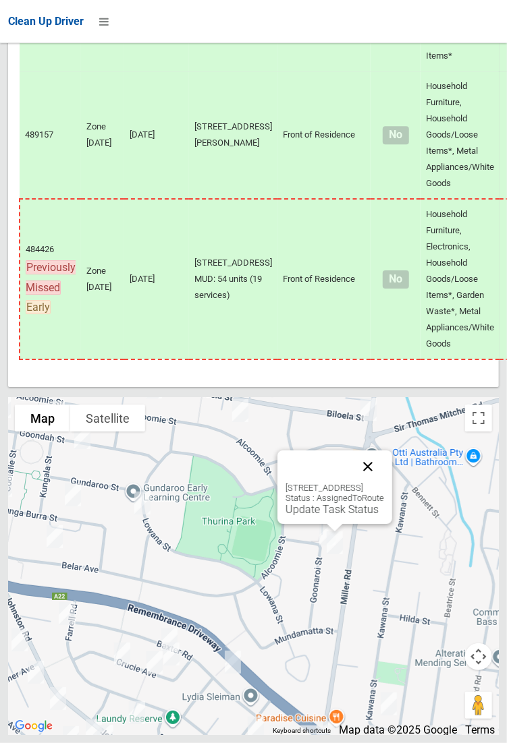
click at [384, 483] on button "Close" at bounding box center [367, 467] width 32 height 32
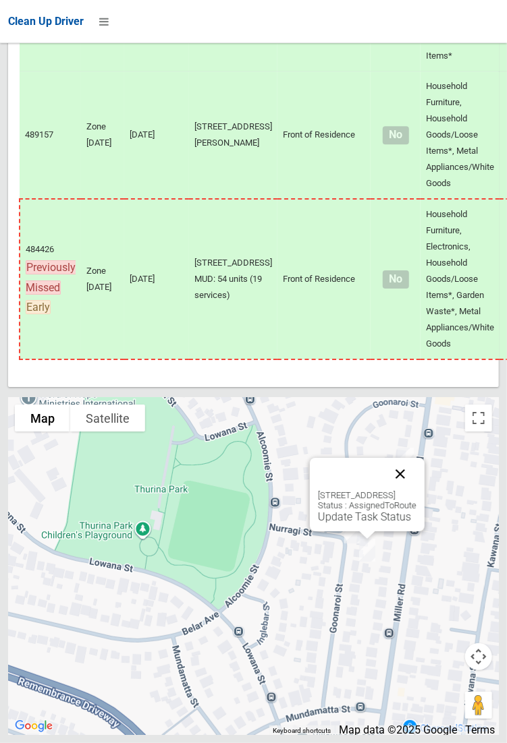
click at [416, 490] on button "Close" at bounding box center [400, 474] width 32 height 32
click at [352, 523] on link "Update Task Status" at bounding box center [364, 517] width 93 height 13
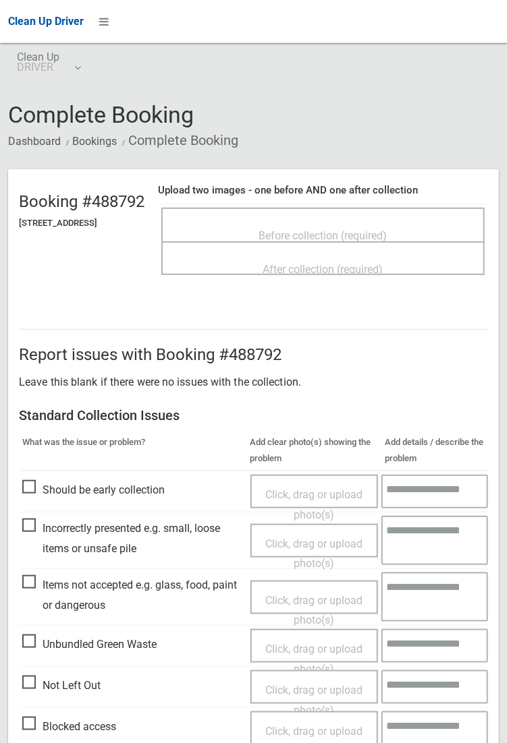
click at [362, 230] on span "Before collection (required)" at bounding box center [323, 235] width 128 height 13
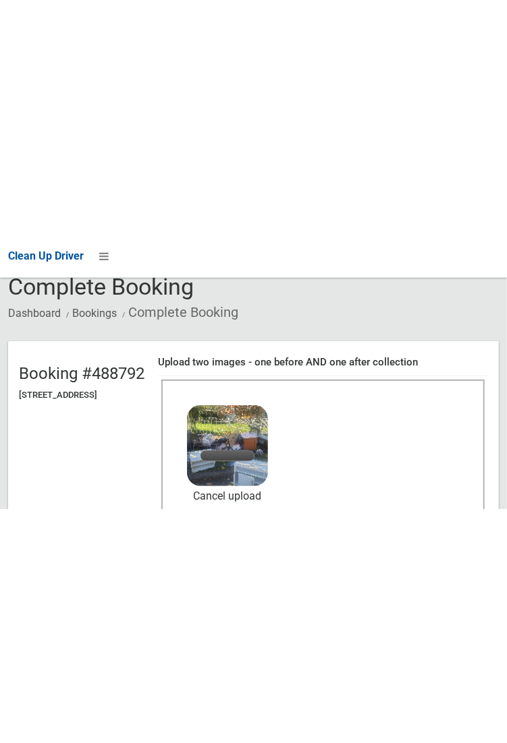
scroll to position [69, 0]
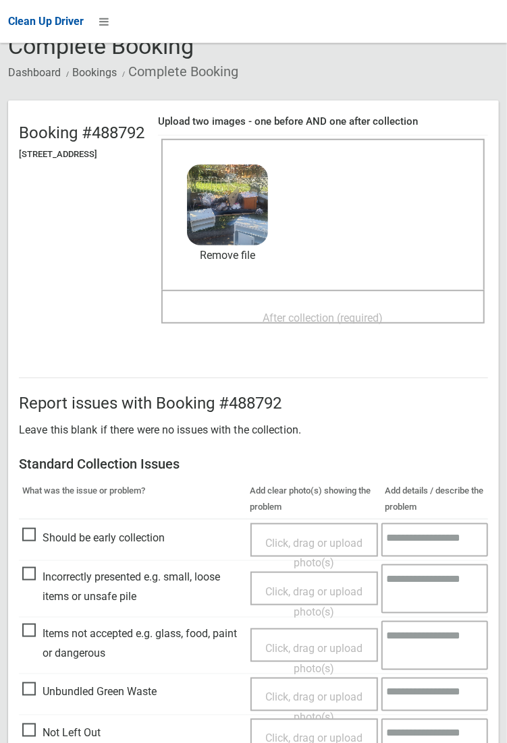
click at [323, 312] on span "After collection (required)" at bounding box center [323, 318] width 120 height 13
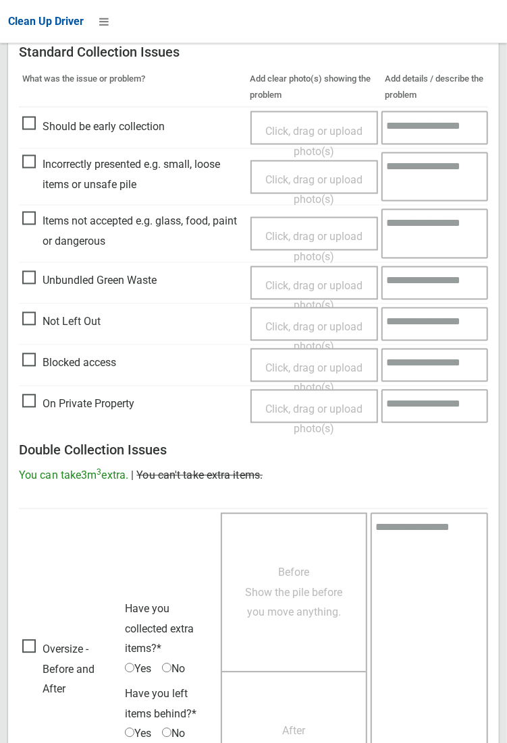
scroll to position [732, 0]
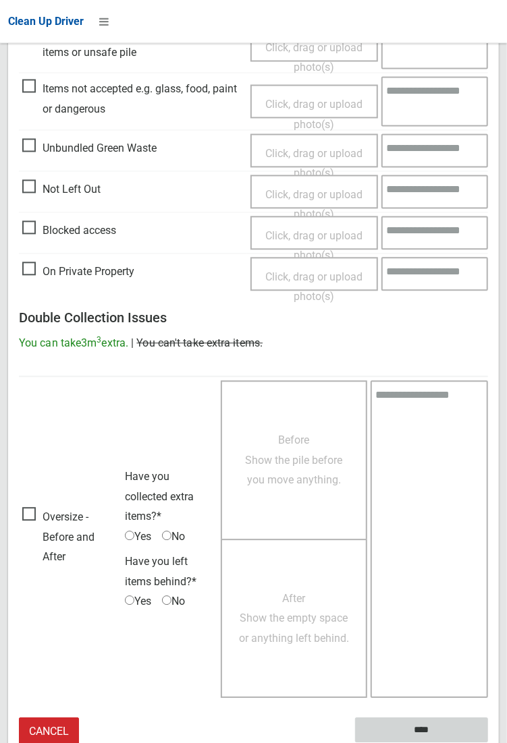
click at [488, 743] on input "****" at bounding box center [421, 730] width 133 height 25
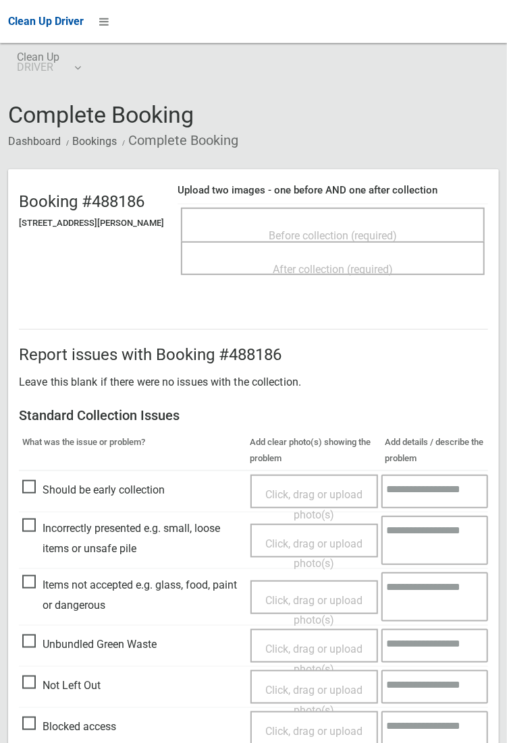
click at [347, 231] on span "Before collection (required)" at bounding box center [332, 235] width 128 height 13
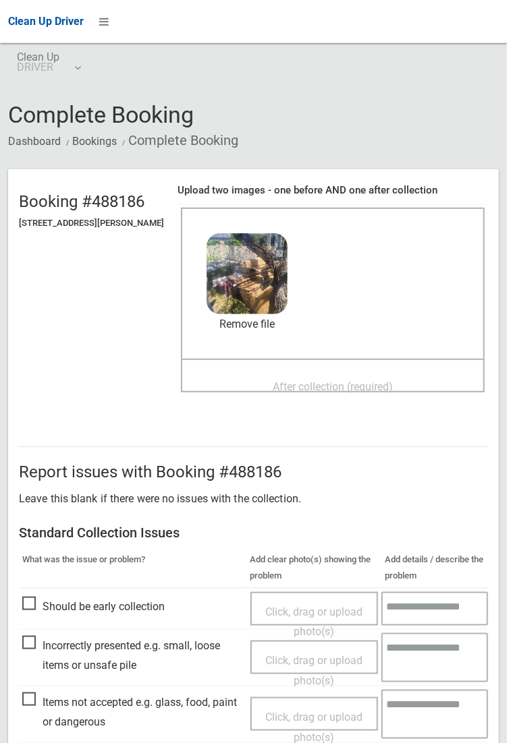
click at [299, 380] on span "After collection (required)" at bounding box center [332, 386] width 120 height 13
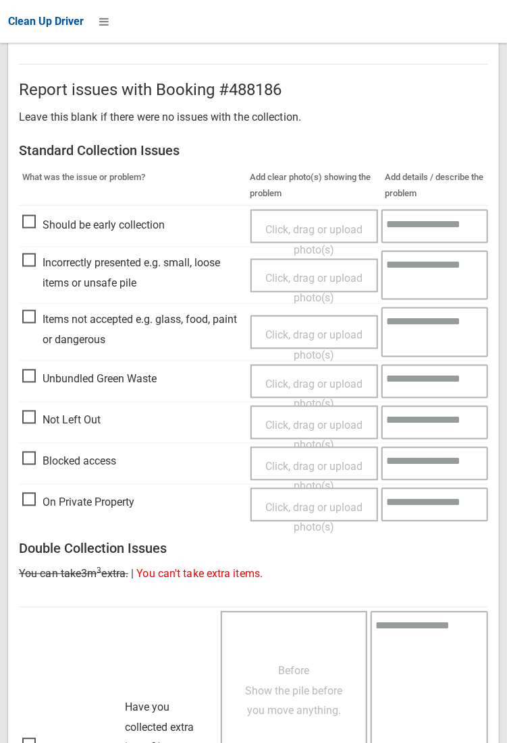
scroll to position [732, 0]
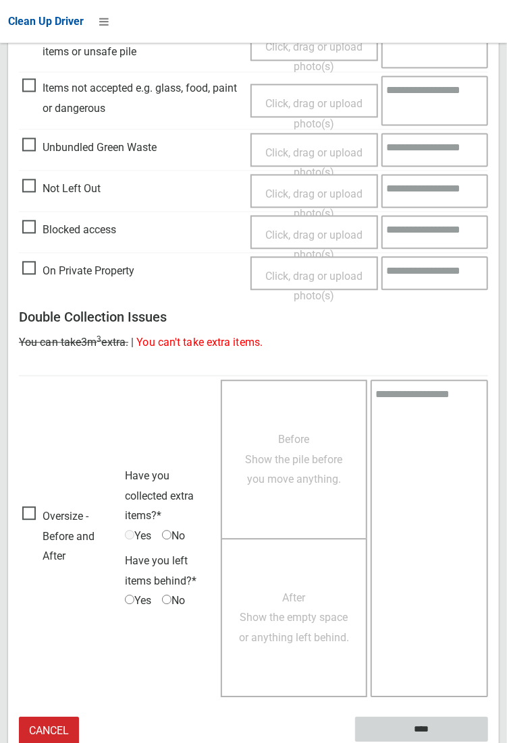
click at [488, 743] on input "****" at bounding box center [421, 730] width 133 height 25
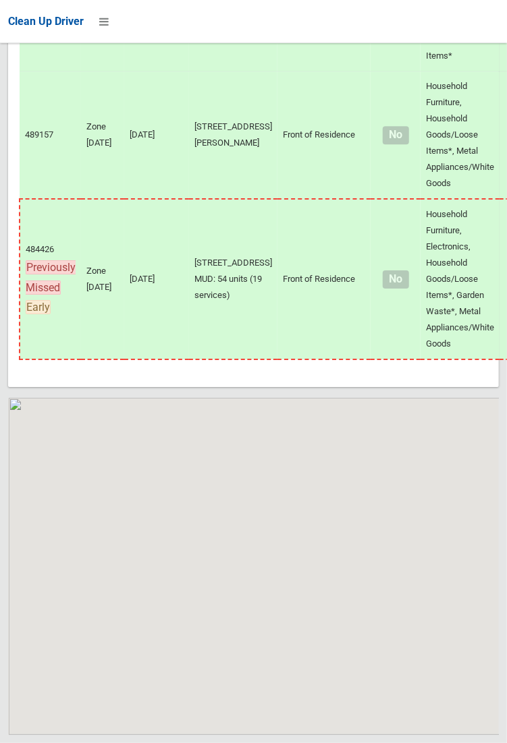
scroll to position [11801, 0]
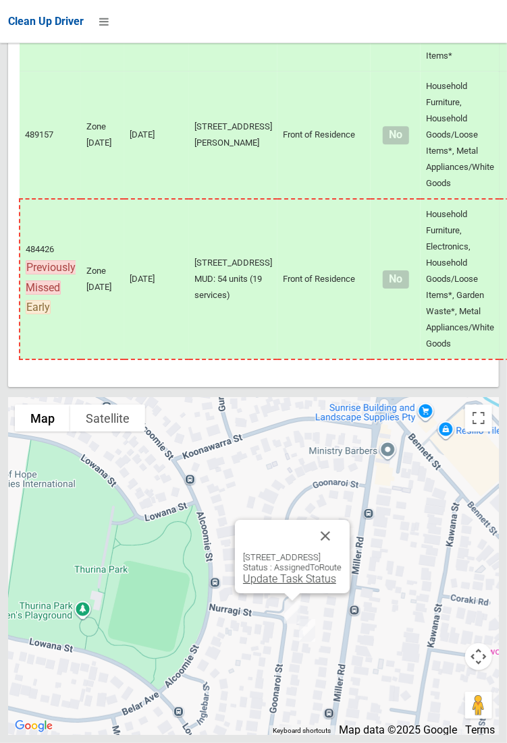
click at [288, 585] on link "Update Task Status" at bounding box center [289, 579] width 93 height 13
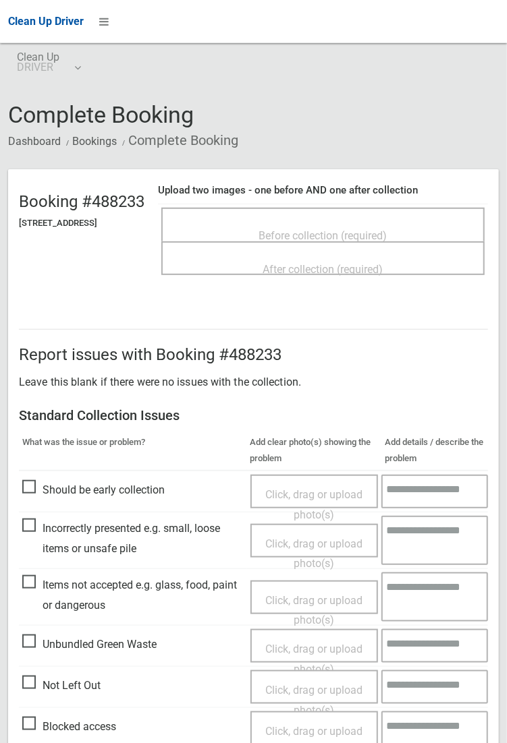
click at [359, 230] on span "Before collection (required)" at bounding box center [323, 235] width 128 height 13
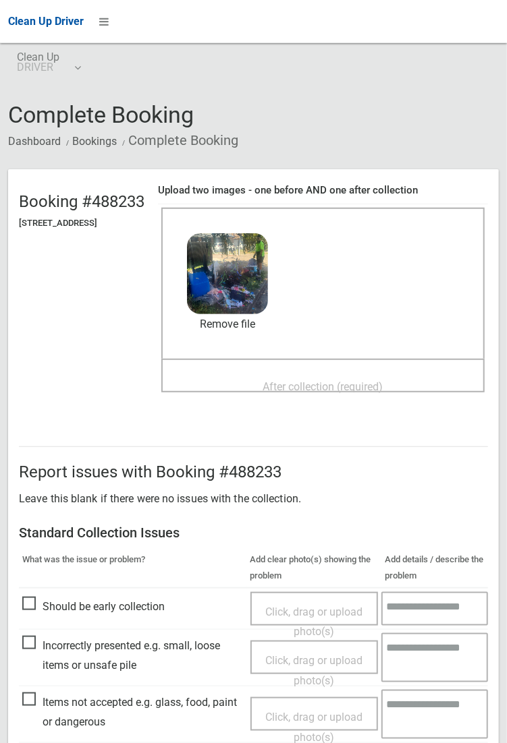
click at [337, 380] on span "After collection (required)" at bounding box center [323, 386] width 120 height 13
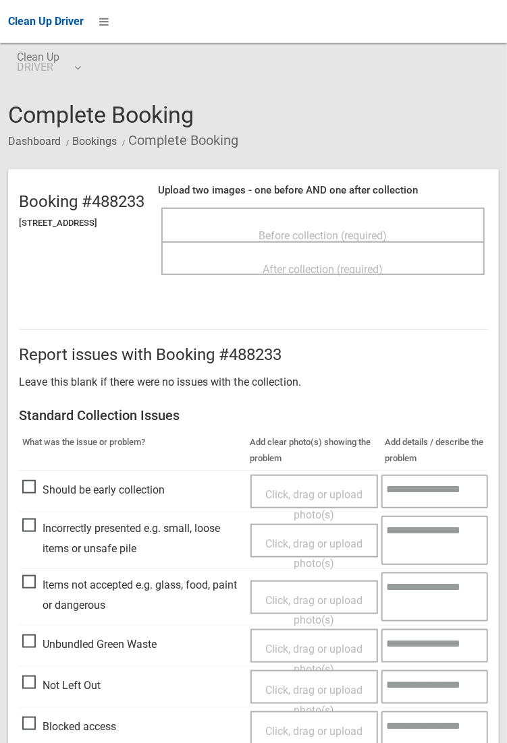
click at [364, 223] on div "Before collection (required)" at bounding box center [322, 235] width 293 height 25
click at [333, 204] on td "Before collection (required) After collection (required)" at bounding box center [323, 241] width 330 height 75
click at [330, 233] on span "Before collection (required)" at bounding box center [323, 235] width 128 height 13
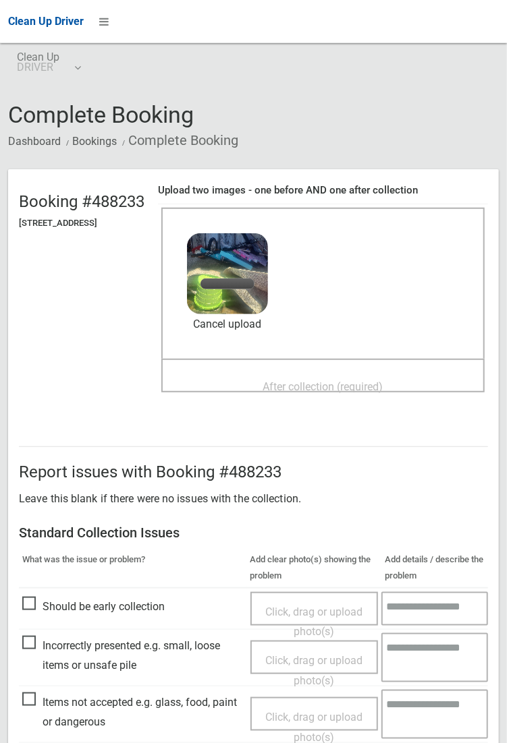
click at [358, 380] on span "After collection (required)" at bounding box center [323, 386] width 120 height 13
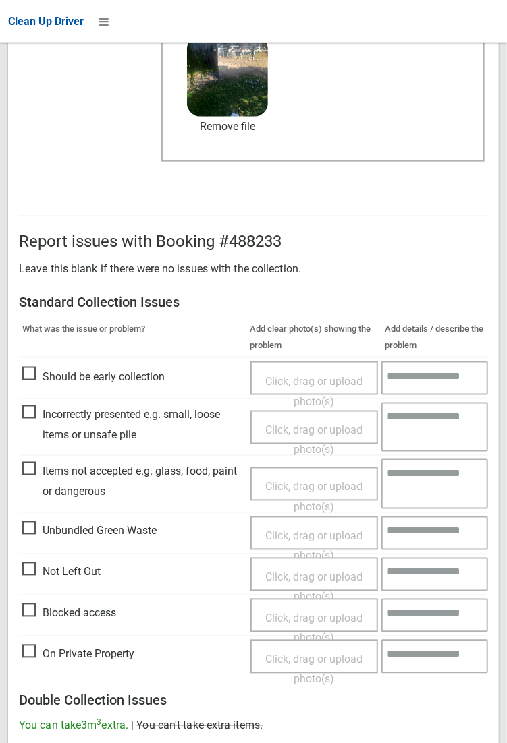
scroll to position [732, 0]
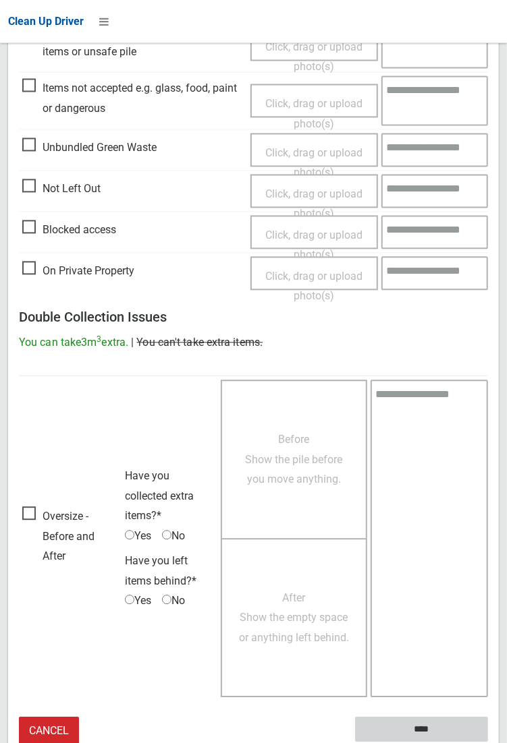
click at [488, 743] on input "****" at bounding box center [421, 730] width 133 height 25
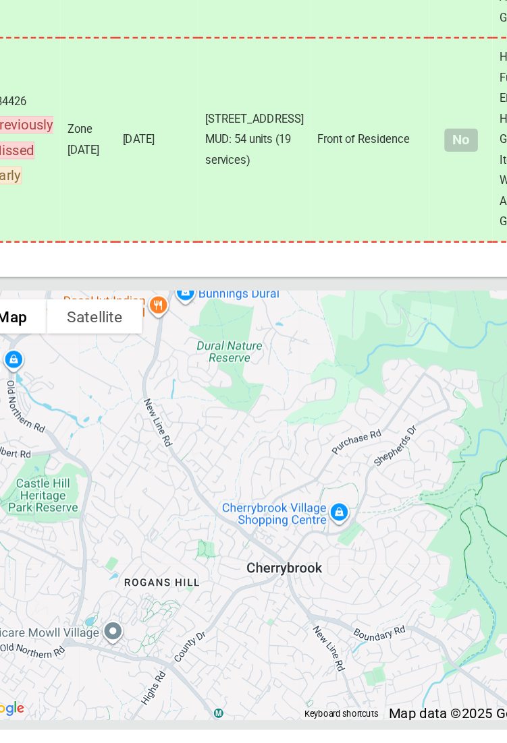
scroll to position [11801, 0]
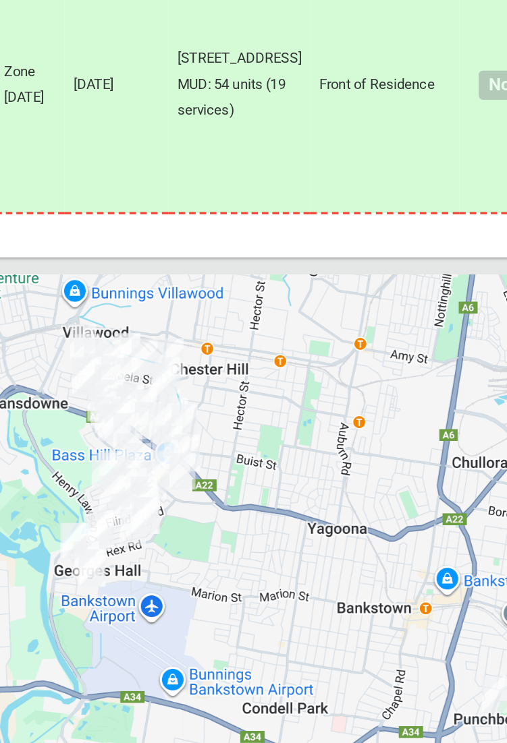
scroll to position [11848, 0]
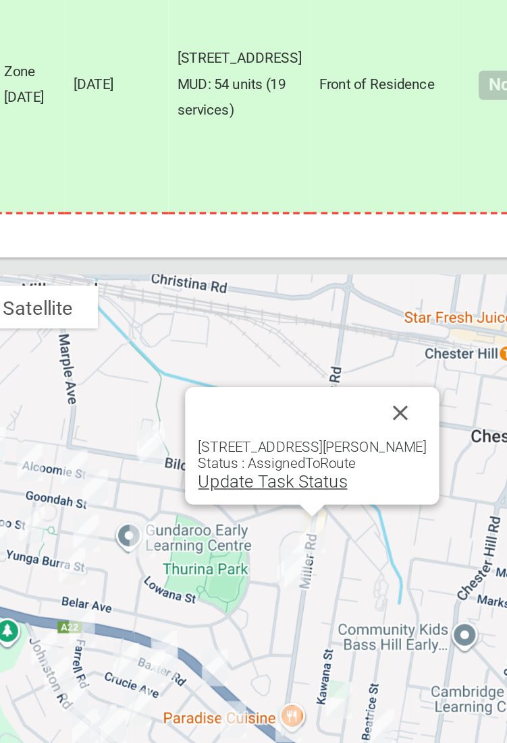
click at [273, 528] on link "Update Task Status" at bounding box center [253, 527] width 93 height 13
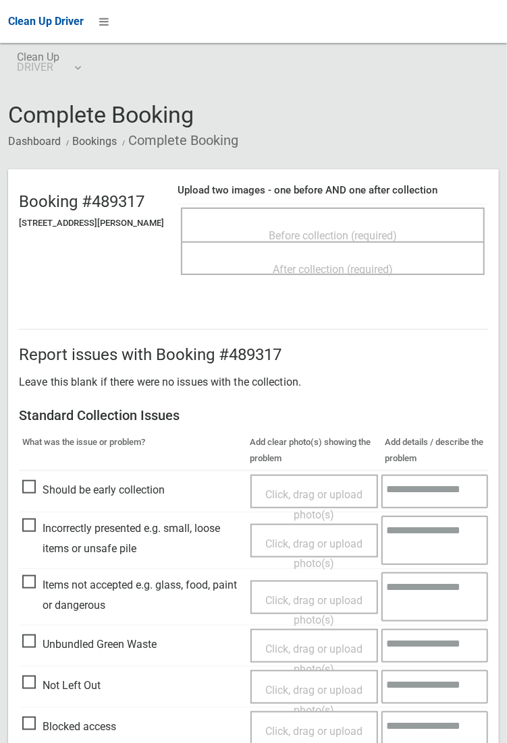
click at [397, 230] on span "Before collection (required)" at bounding box center [332, 235] width 128 height 13
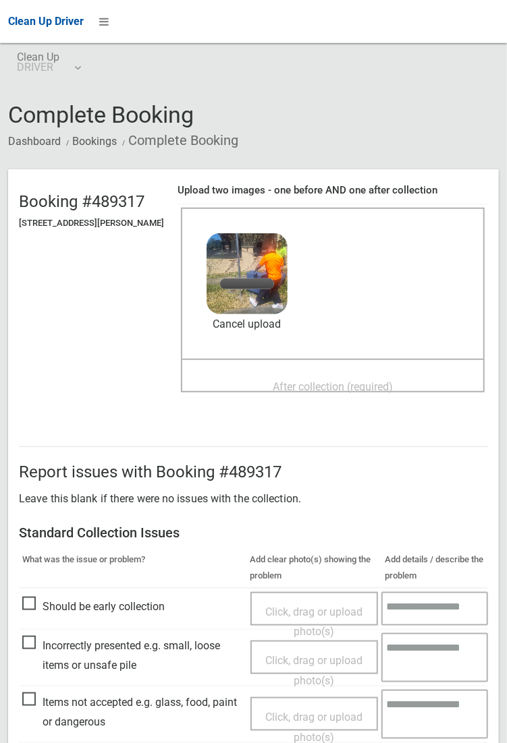
click at [386, 380] on span "After collection (required)" at bounding box center [332, 386] width 120 height 13
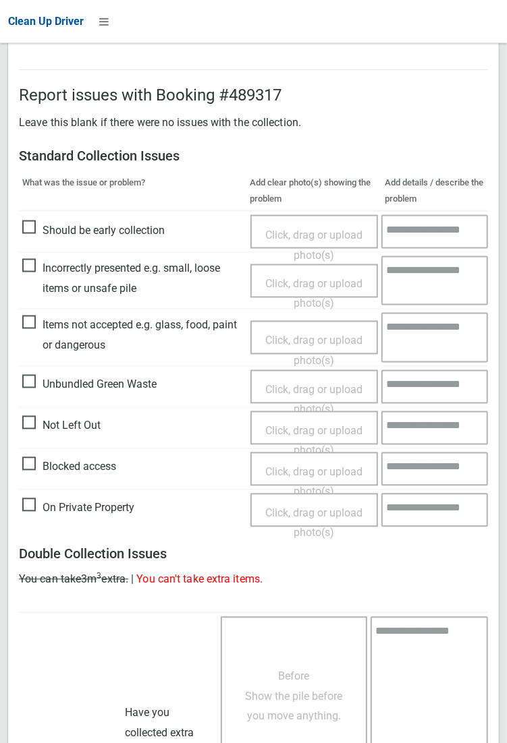
scroll to position [732, 0]
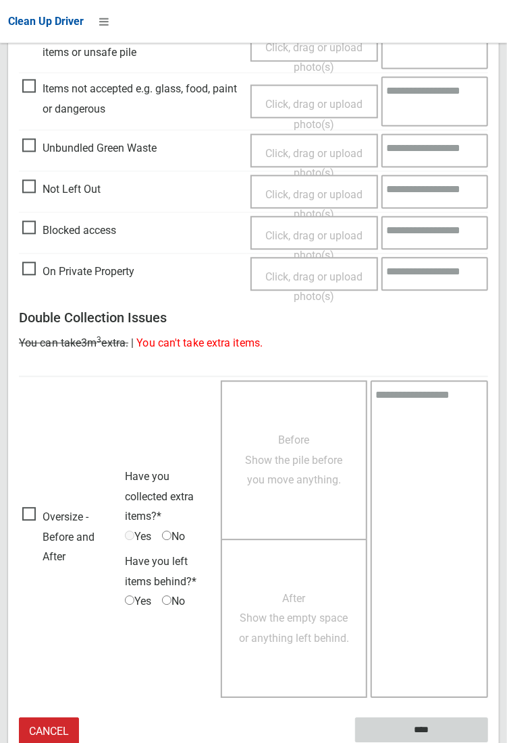
click at [488, 743] on input "****" at bounding box center [421, 730] width 133 height 25
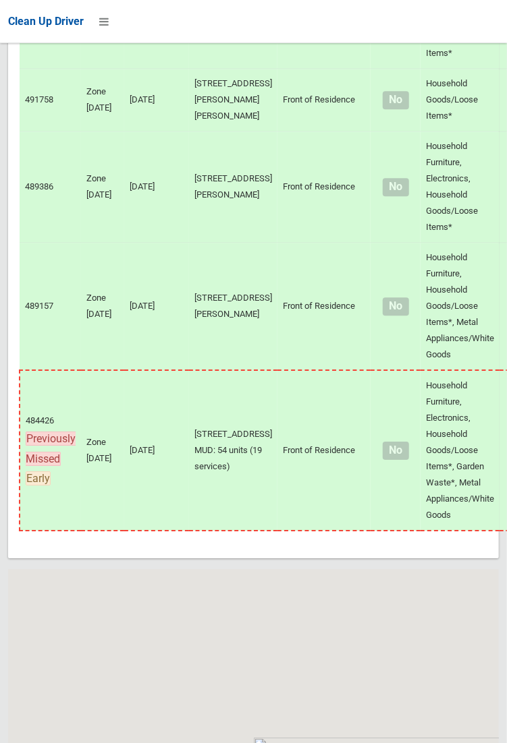
scroll to position [11801, 0]
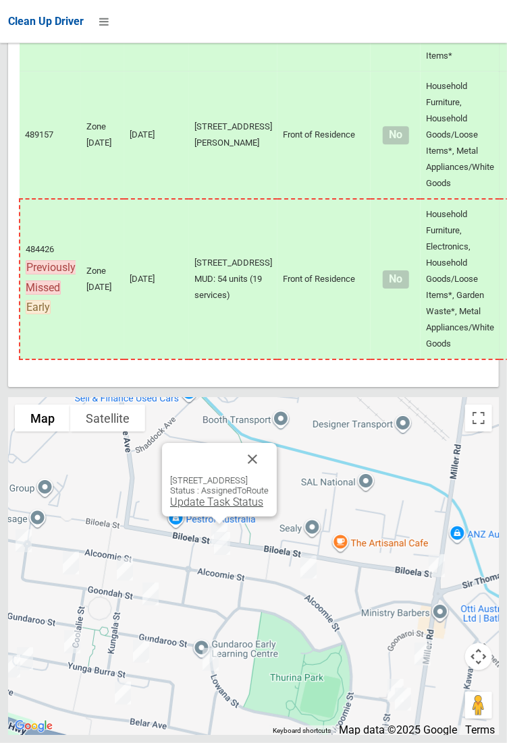
click at [224, 509] on link "Update Task Status" at bounding box center [216, 502] width 93 height 13
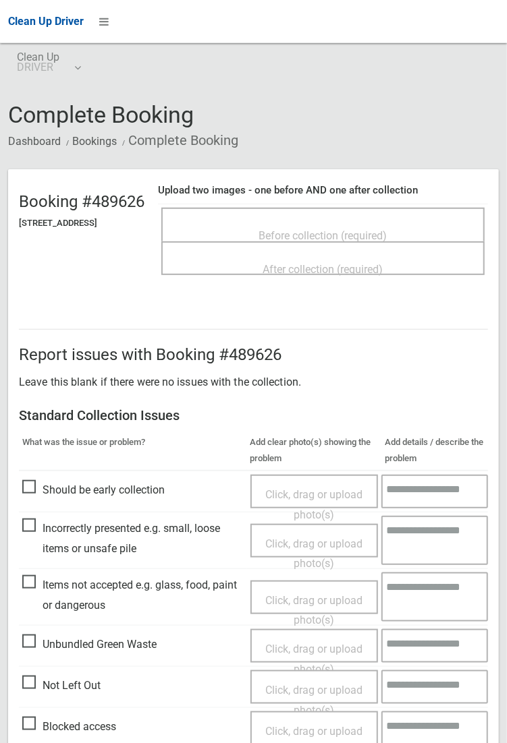
click at [346, 223] on div "Before collection (required)" at bounding box center [322, 235] width 293 height 25
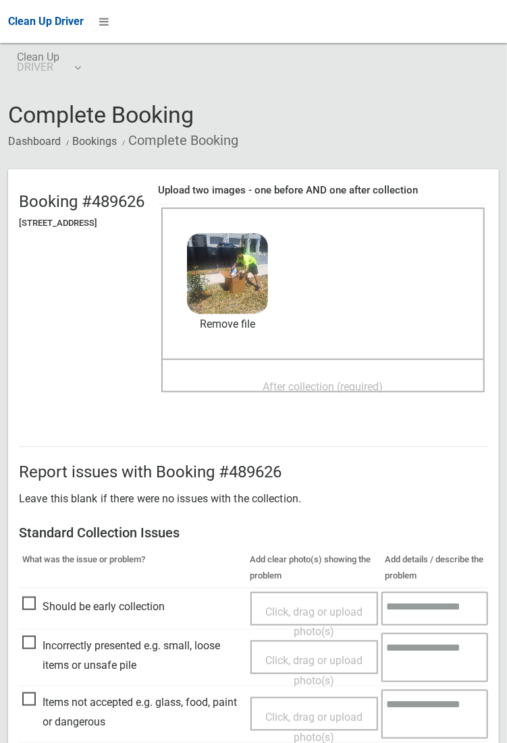
click at [382, 380] on span "After collection (required)" at bounding box center [323, 386] width 120 height 13
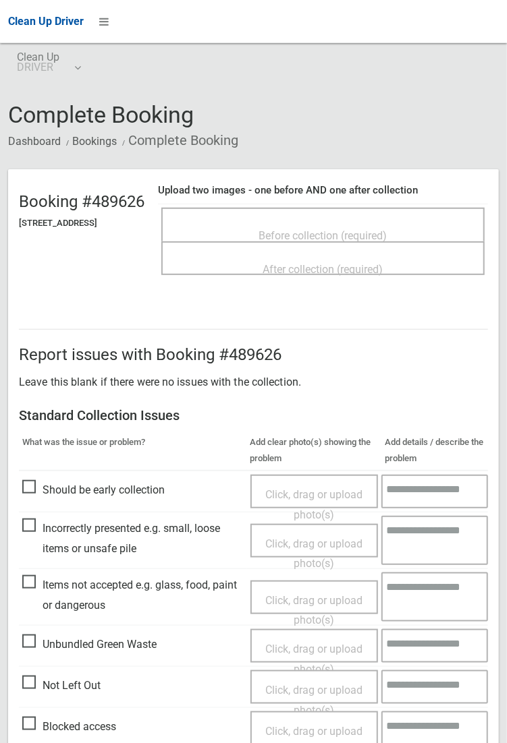
click at [333, 230] on span "Before collection (required)" at bounding box center [323, 235] width 128 height 13
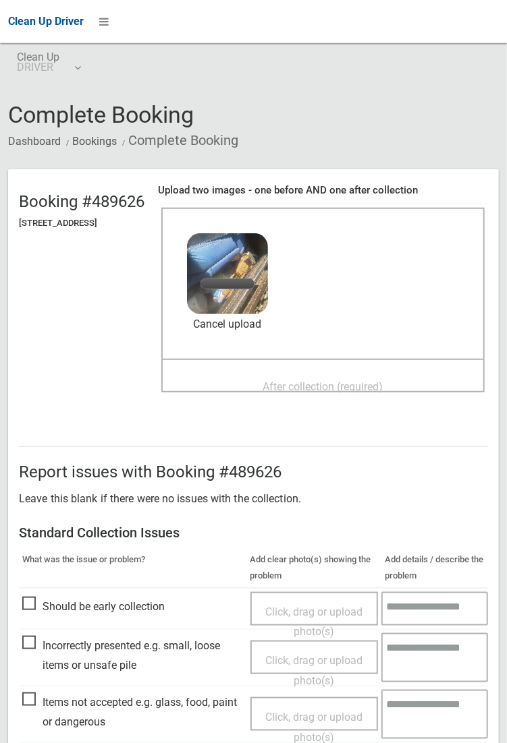
click at [357, 380] on span "After collection (required)" at bounding box center [323, 386] width 120 height 13
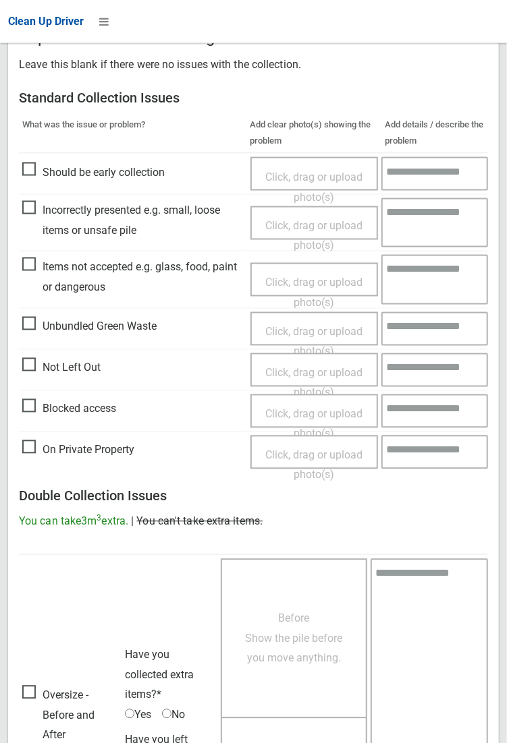
scroll to position [732, 0]
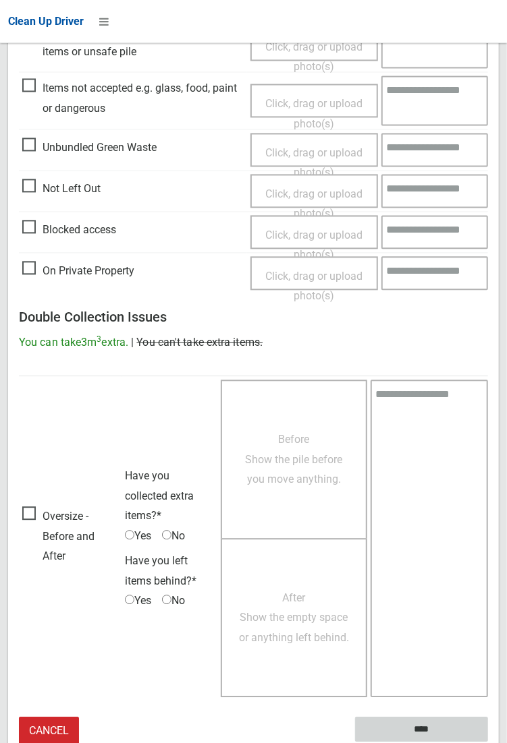
click at [488, 743] on input "****" at bounding box center [421, 730] width 133 height 25
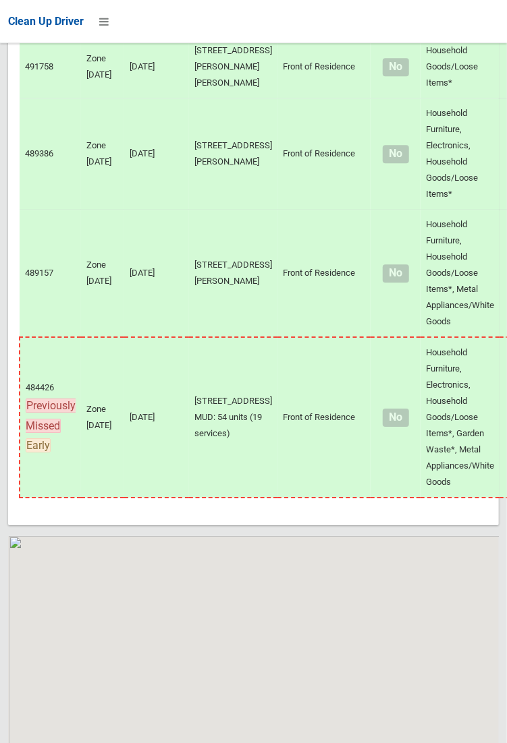
scroll to position [11801, 0]
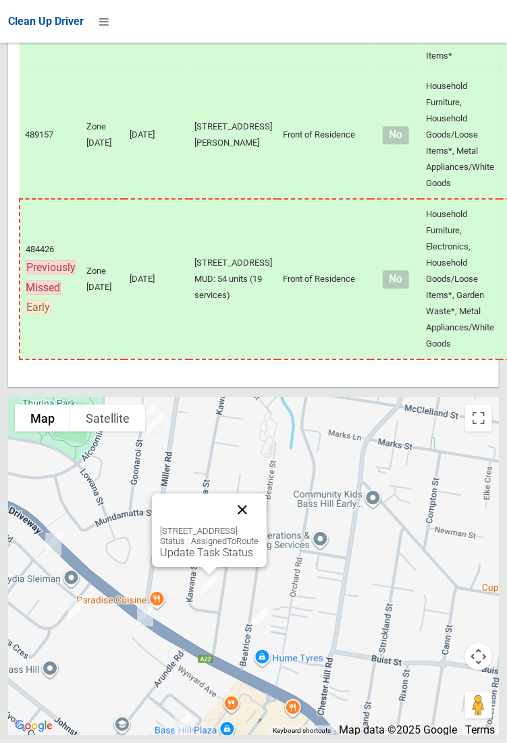
click at [258, 526] on button "Close" at bounding box center [242, 510] width 32 height 32
click at [213, 559] on link "Update Task Status" at bounding box center [206, 552] width 93 height 13
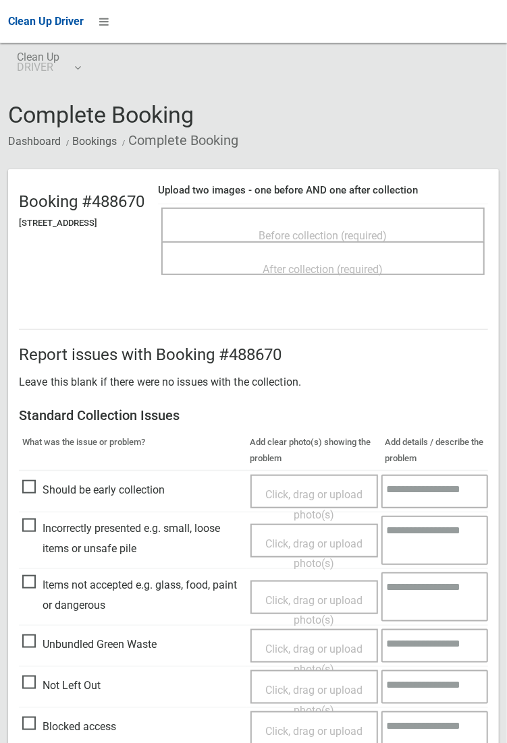
click at [310, 230] on span "Before collection (required)" at bounding box center [323, 235] width 128 height 13
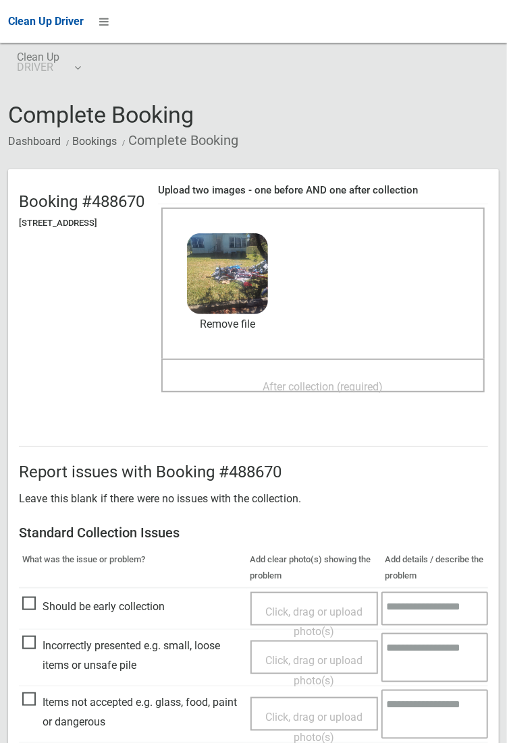
click at [383, 380] on span "After collection (required)" at bounding box center [323, 386] width 120 height 13
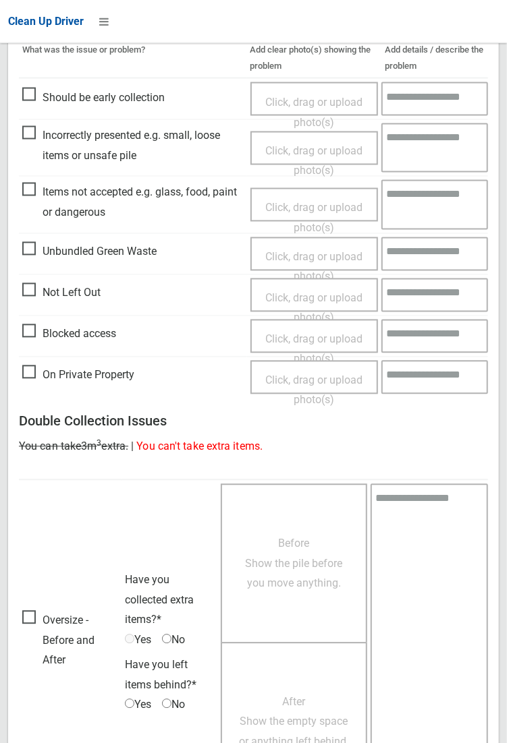
scroll to position [732, 0]
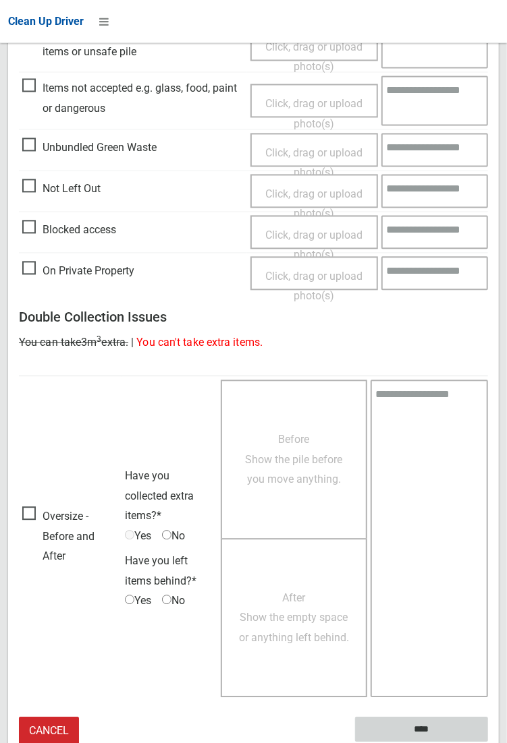
click at [488, 743] on input "****" at bounding box center [421, 730] width 133 height 25
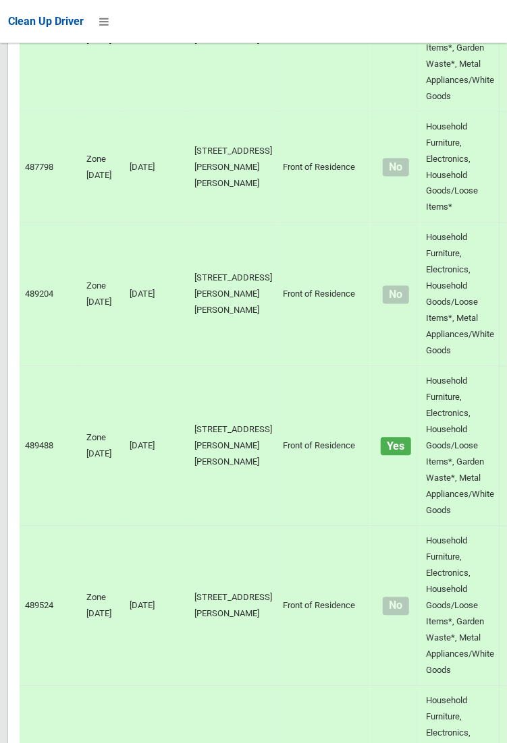
scroll to position [11801, 0]
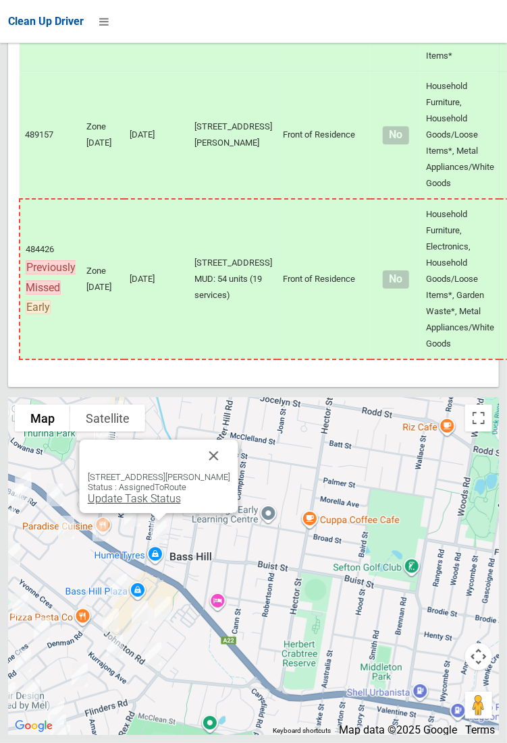
click at [167, 505] on link "Update Task Status" at bounding box center [133, 498] width 93 height 13
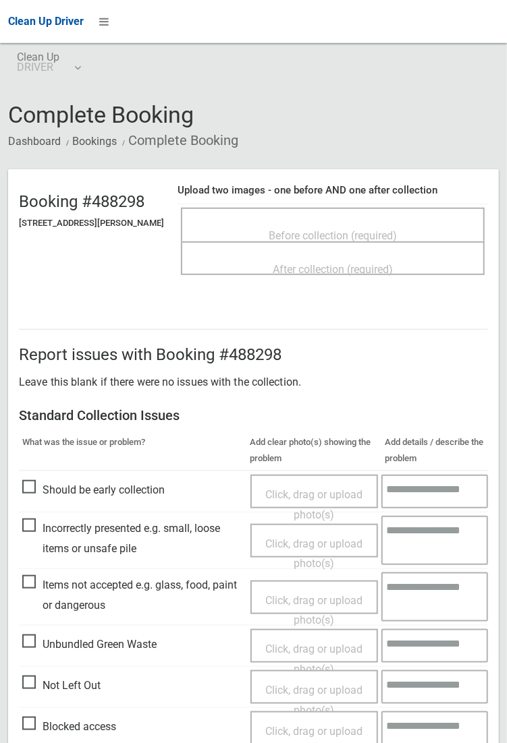
click at [339, 230] on span "Before collection (required)" at bounding box center [332, 235] width 128 height 13
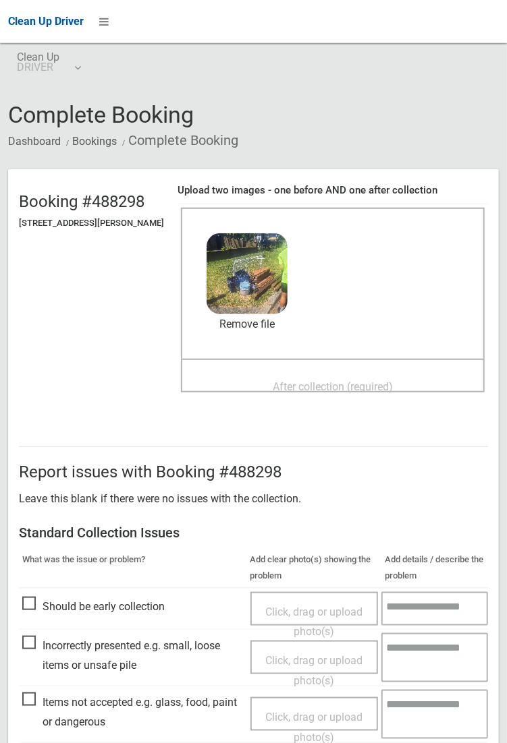
click at [344, 380] on span "After collection (required)" at bounding box center [332, 386] width 120 height 13
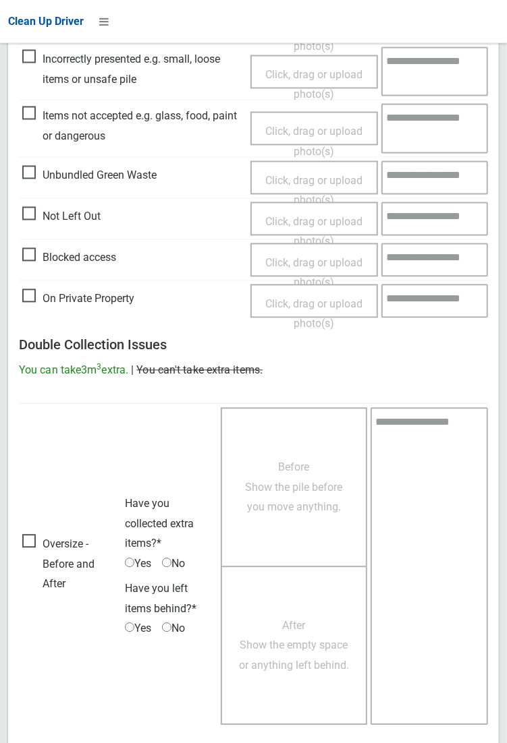
scroll to position [732, 0]
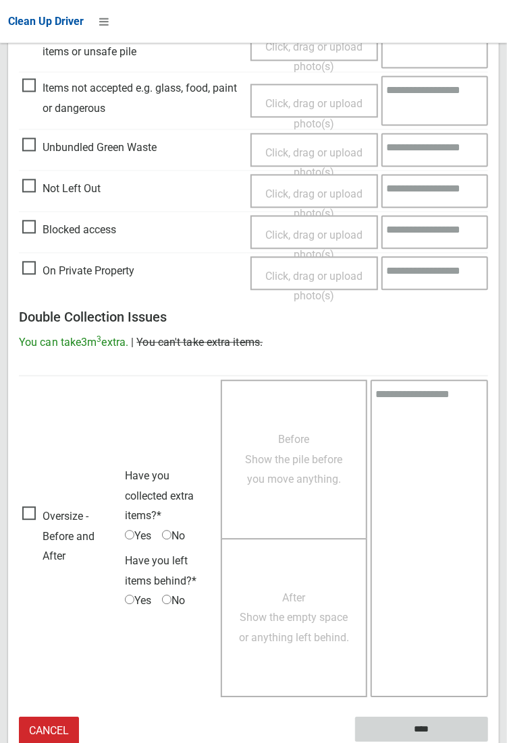
click at [488, 743] on input "****" at bounding box center [421, 730] width 133 height 25
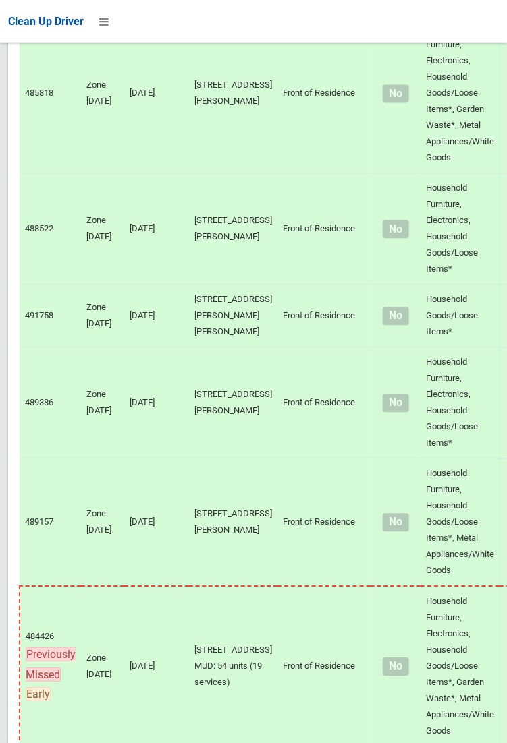
scroll to position [11801, 0]
